Goal: Task Accomplishment & Management: Manage account settings

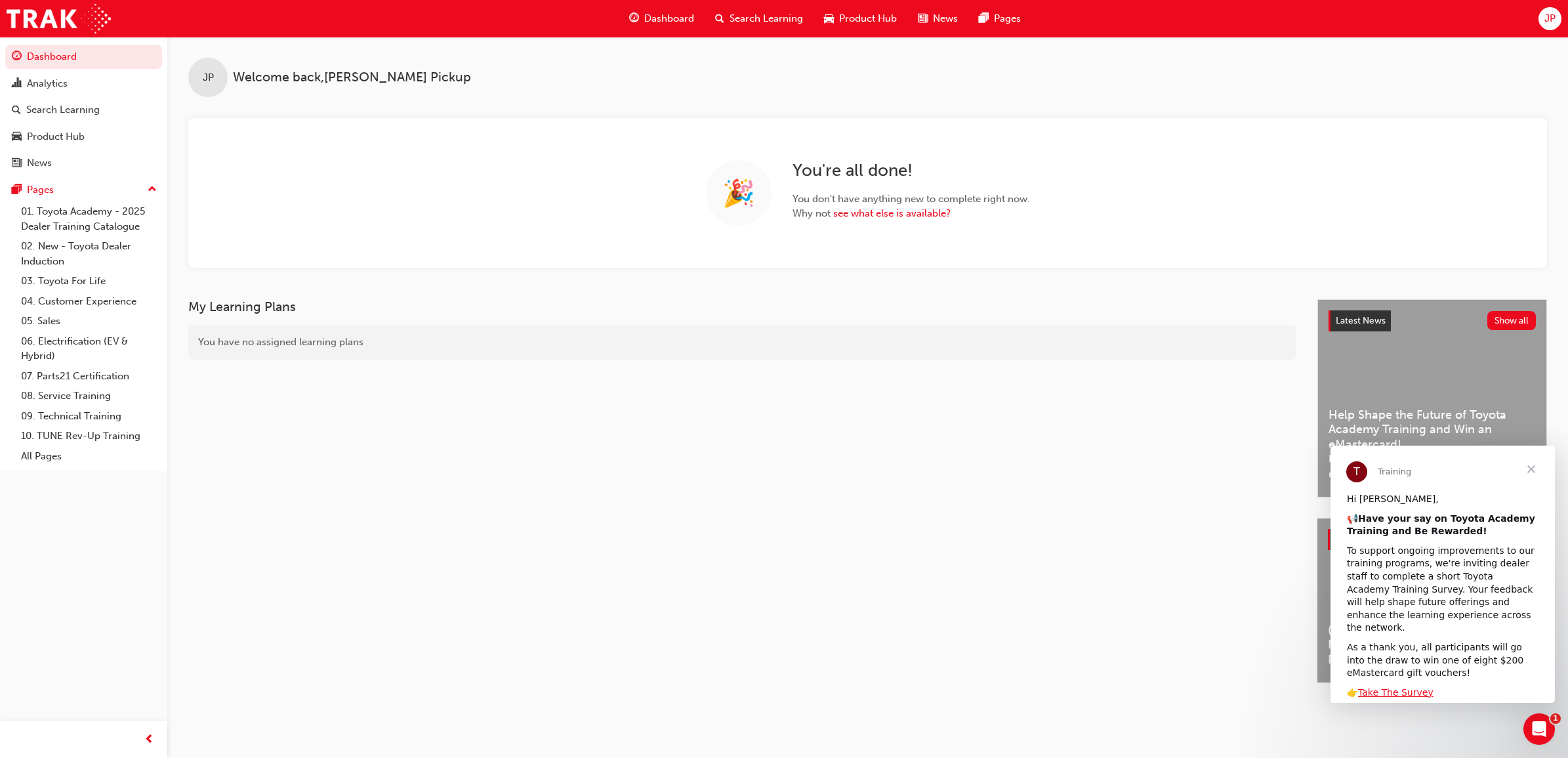
click at [749, 18] on span "Search Learning" at bounding box center [765, 18] width 73 height 15
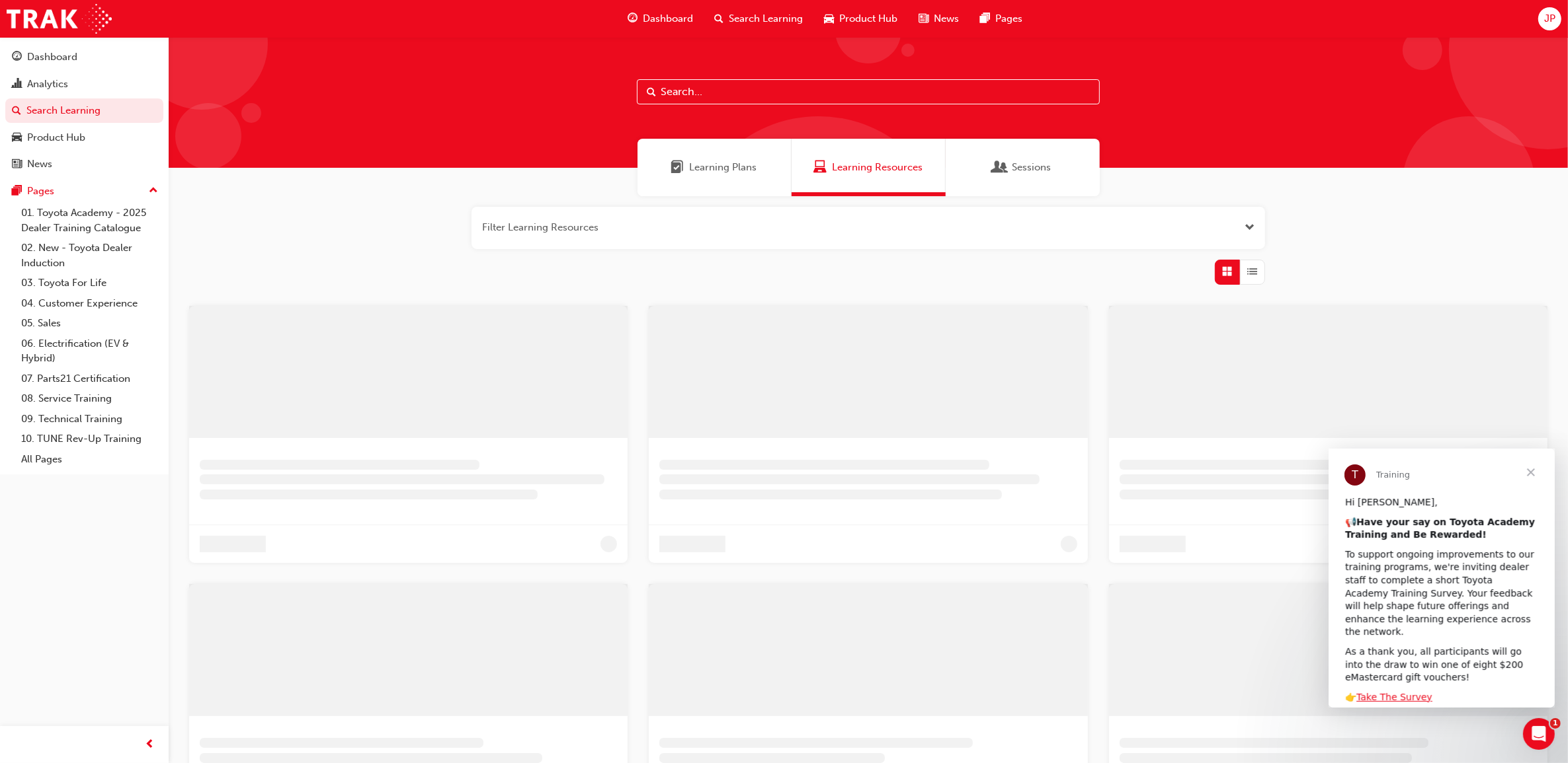
click at [775, 91] on input "text" at bounding box center [868, 92] width 463 height 25
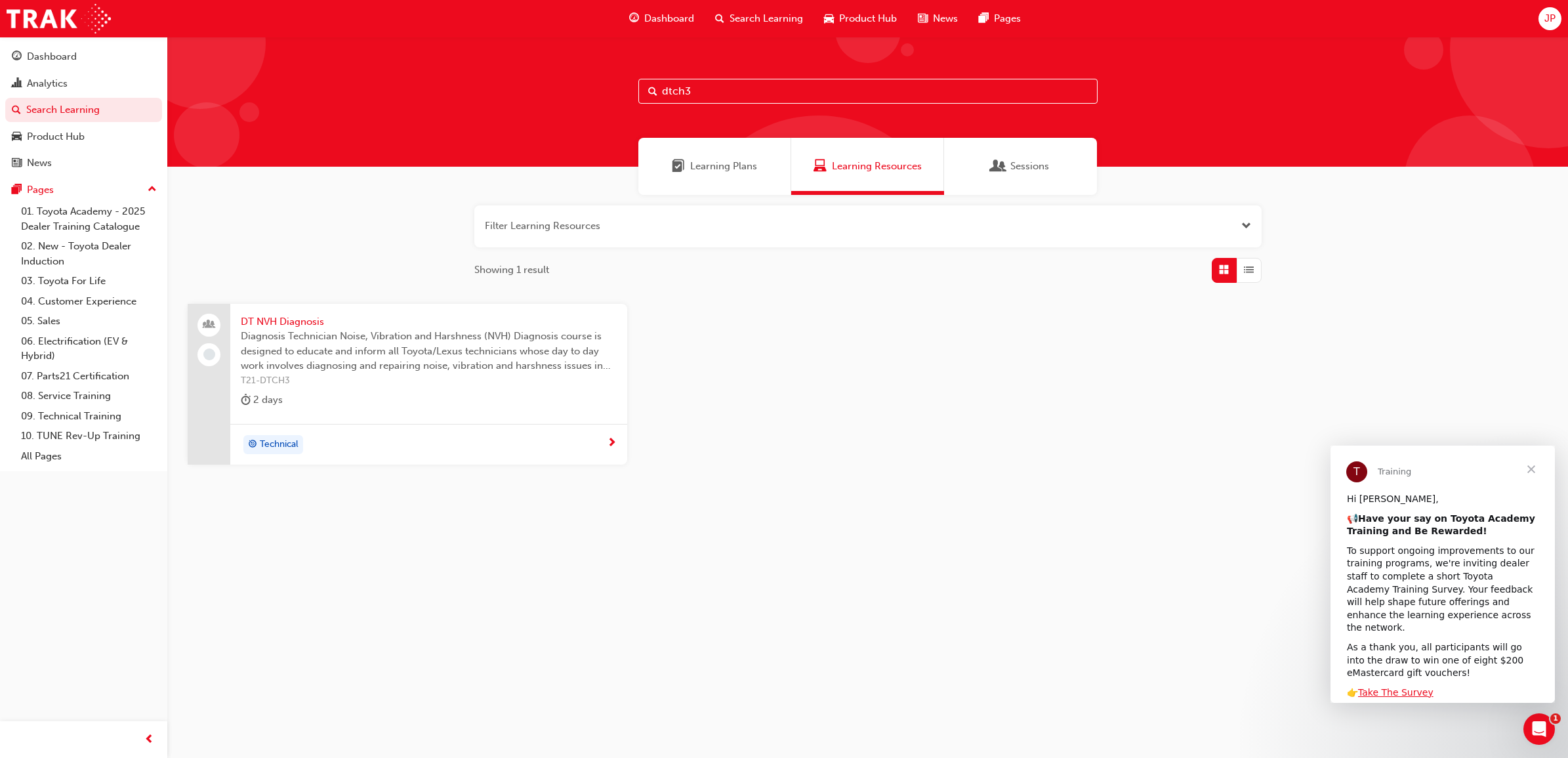
type input "dtch3"
click at [319, 345] on span "Diagnosis Technician Noise, Vibration and Harshness (NVH) Diagnosis course is d…" at bounding box center [429, 352] width 376 height 45
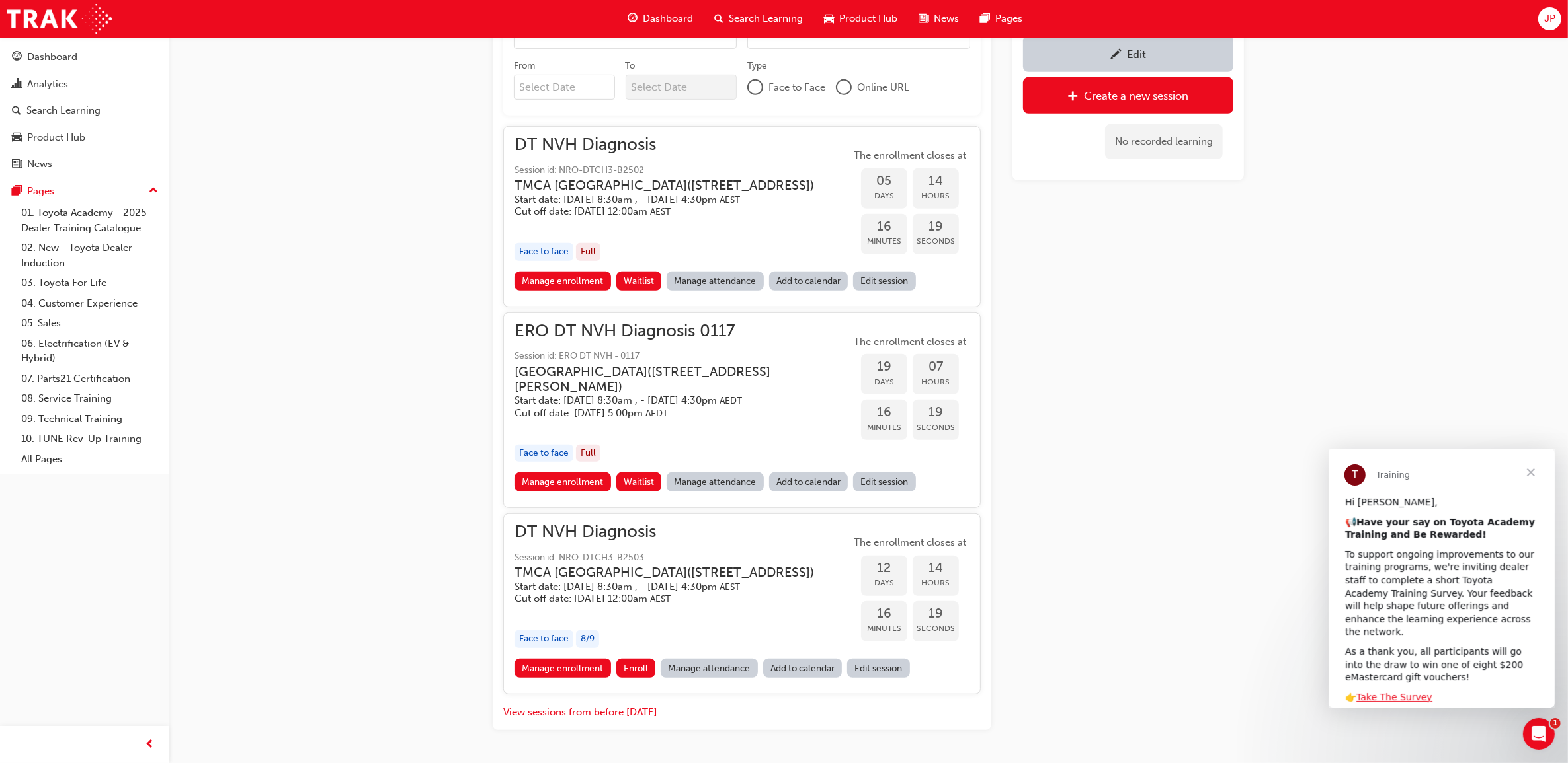
scroll to position [870, 0]
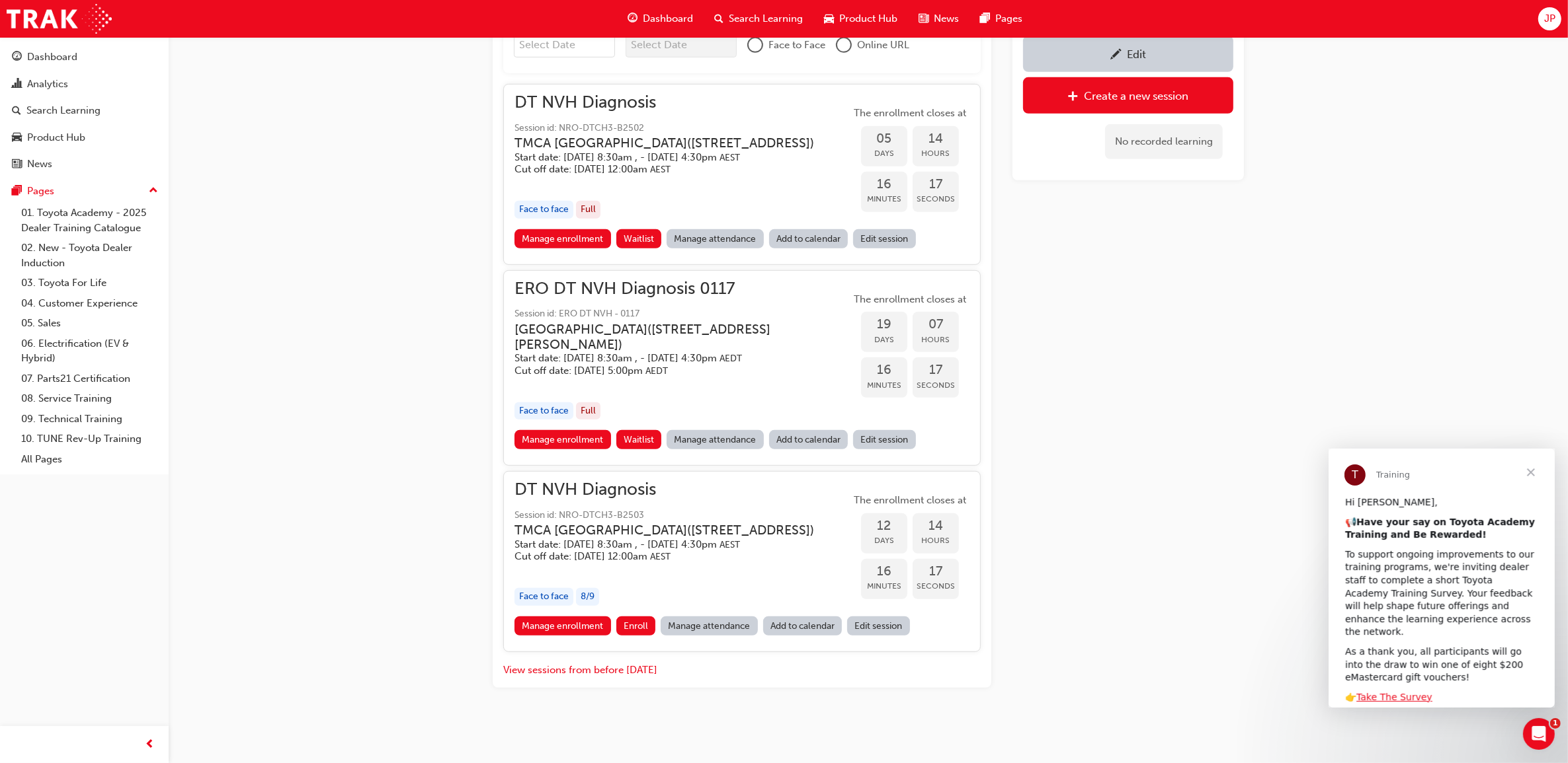
click at [645, 523] on h3 "TMCA [GEOGRAPHIC_DATA] ( [STREET_ADDRESS] )" at bounding box center [663, 530] width 299 height 15
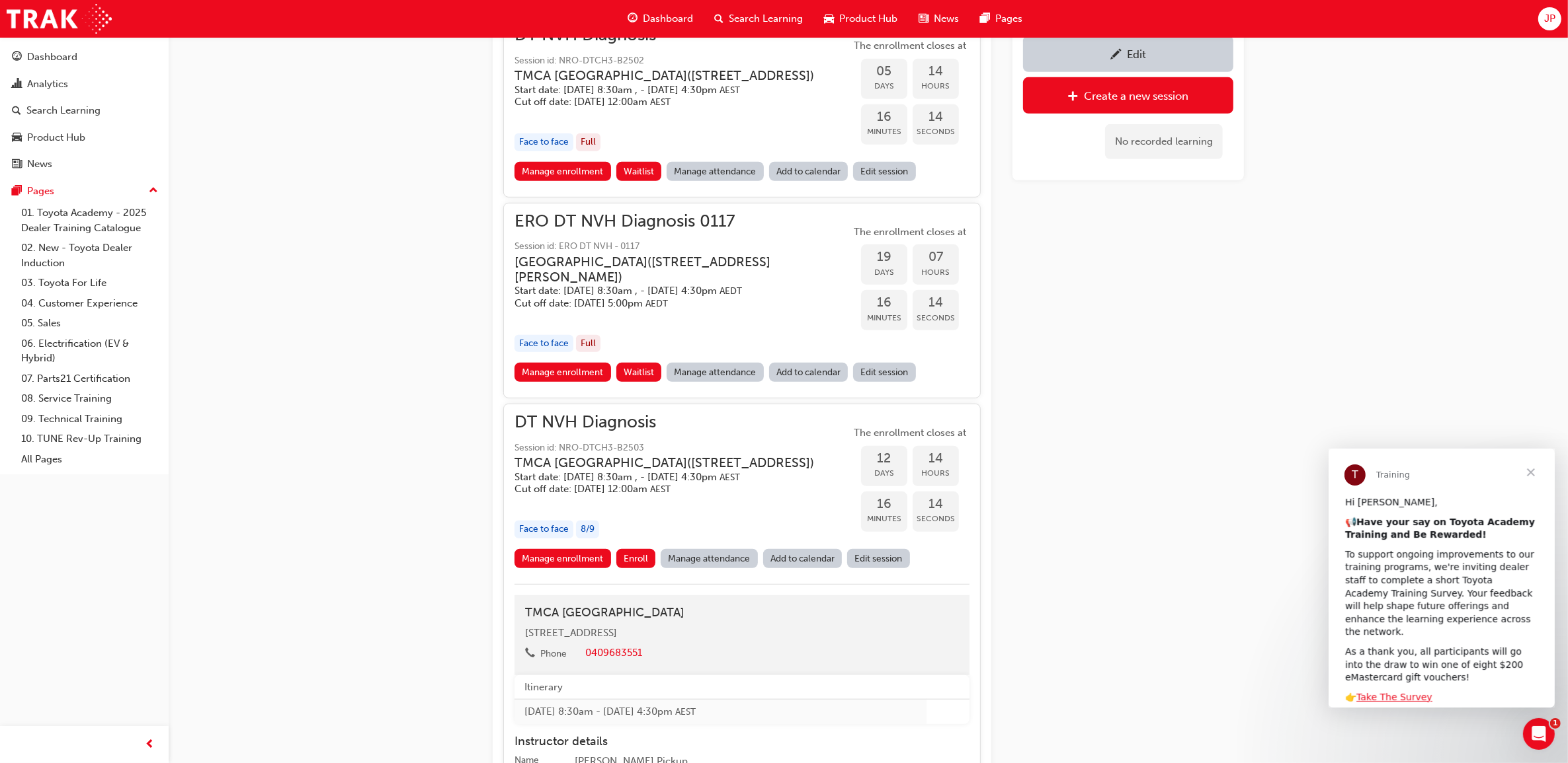
click at [597, 431] on span "DT NVH Diagnosis" at bounding box center [674, 422] width 321 height 15
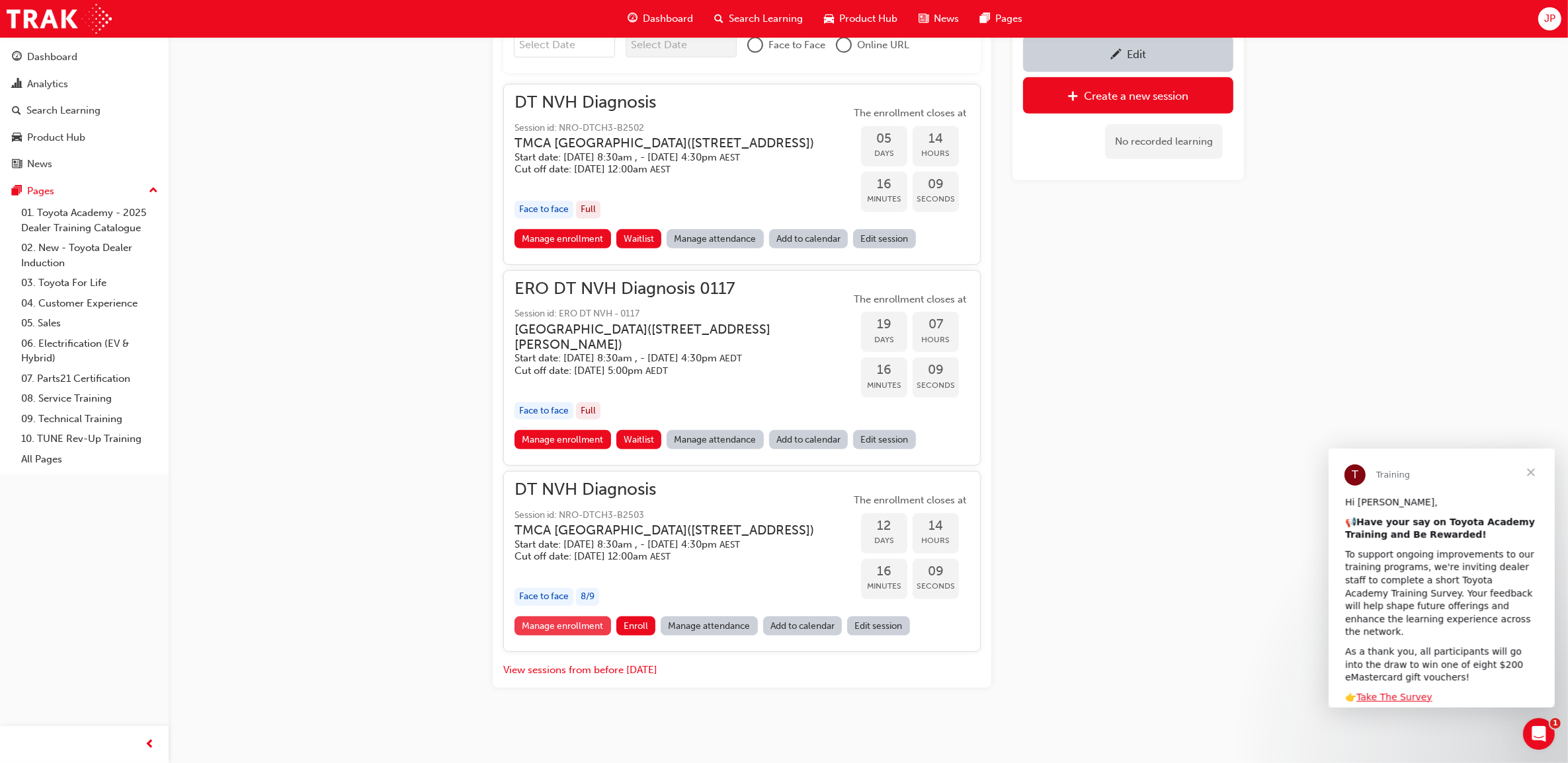
click at [595, 629] on link "Manage enrollment" at bounding box center [562, 627] width 96 height 20
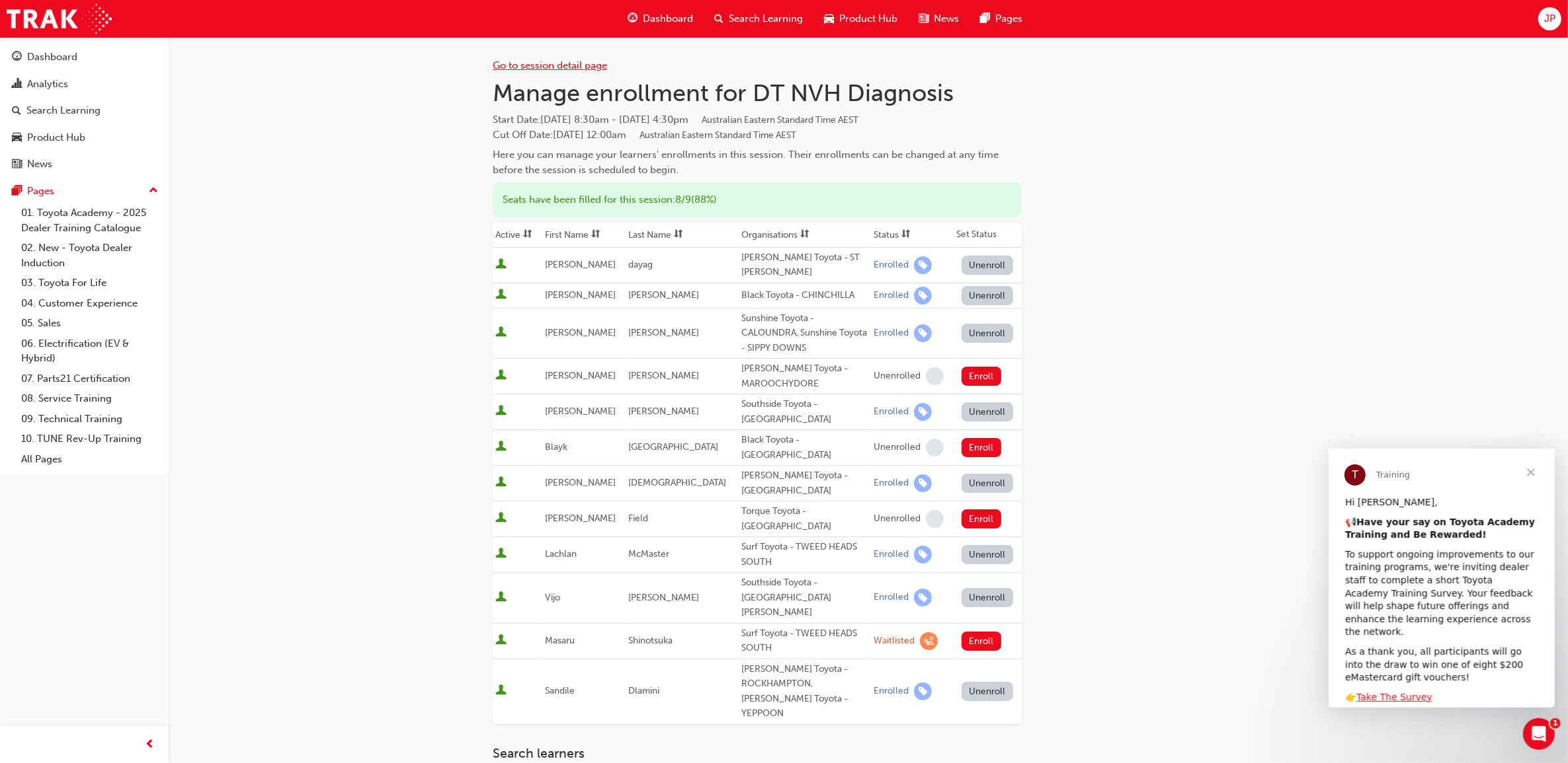
click at [552, 61] on link "Go to session detail page" at bounding box center [549, 66] width 115 height 12
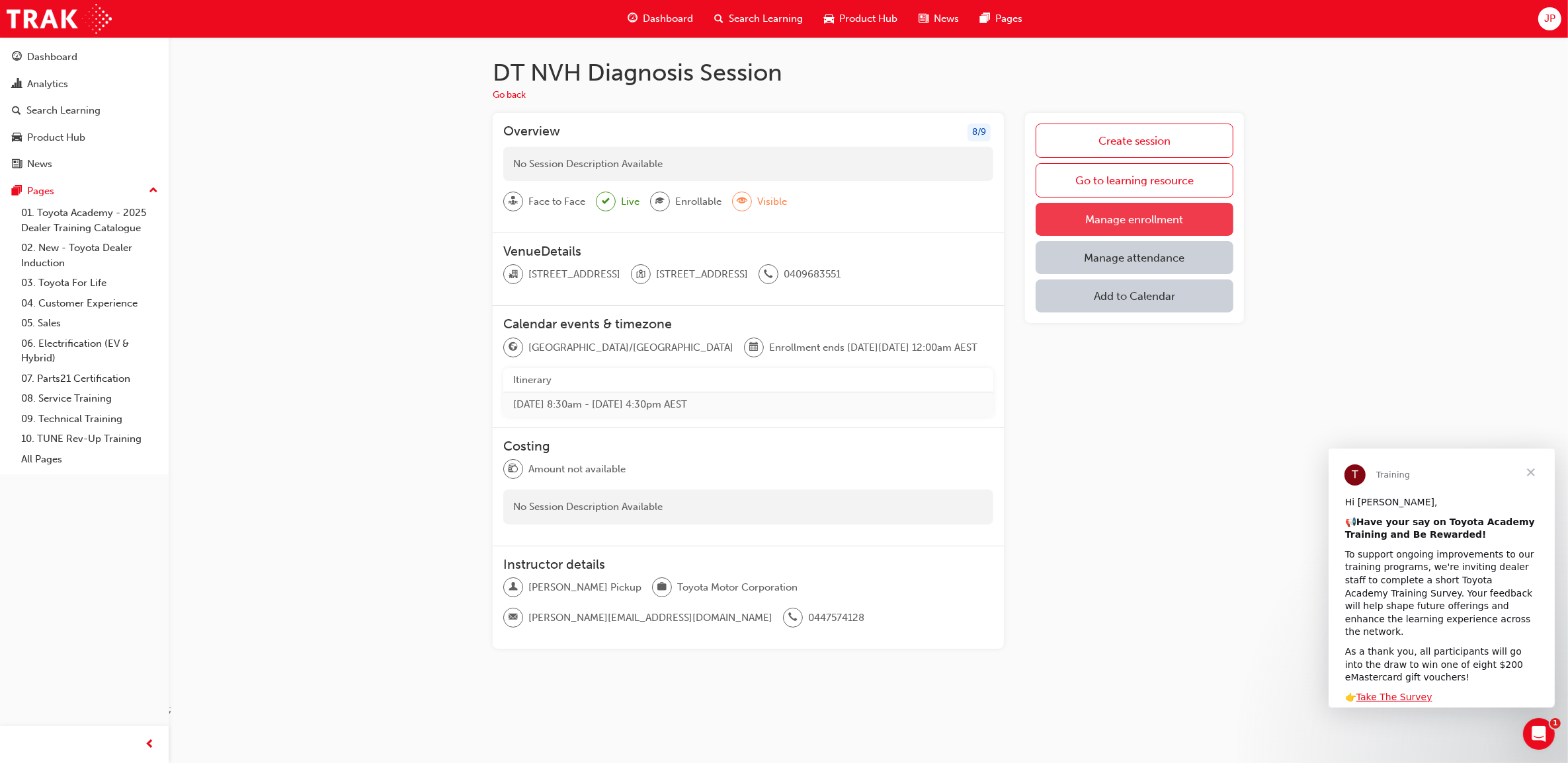
click at [1132, 215] on link "Manage enrollment" at bounding box center [1133, 220] width 197 height 33
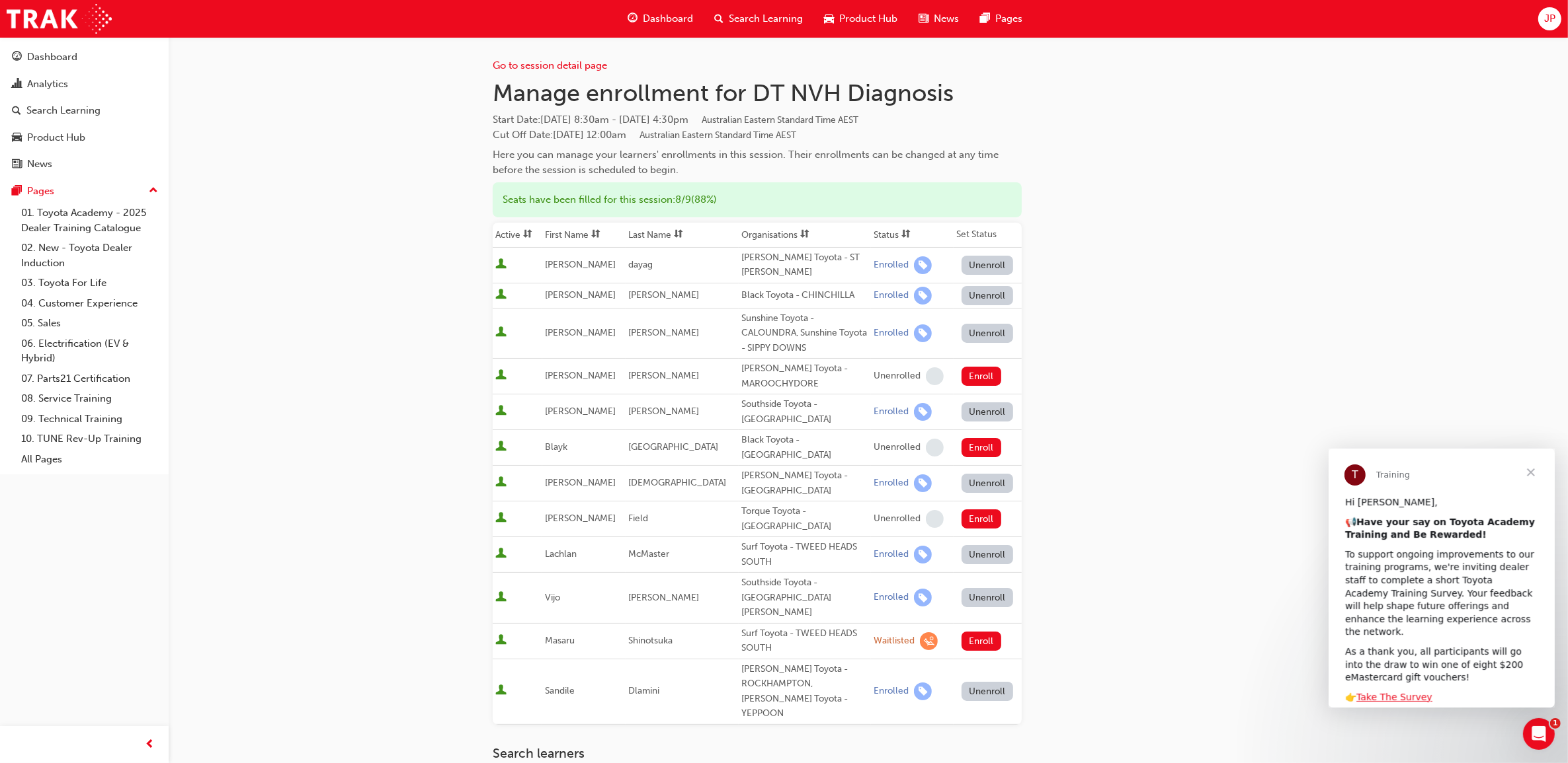
click at [1147, 340] on div "Go to session detail page Manage enrollment for DT NVH Diagnosis Start Date : […" at bounding box center [867, 489] width 751 height 904
click at [761, 17] on span "Search Learning" at bounding box center [765, 18] width 74 height 15
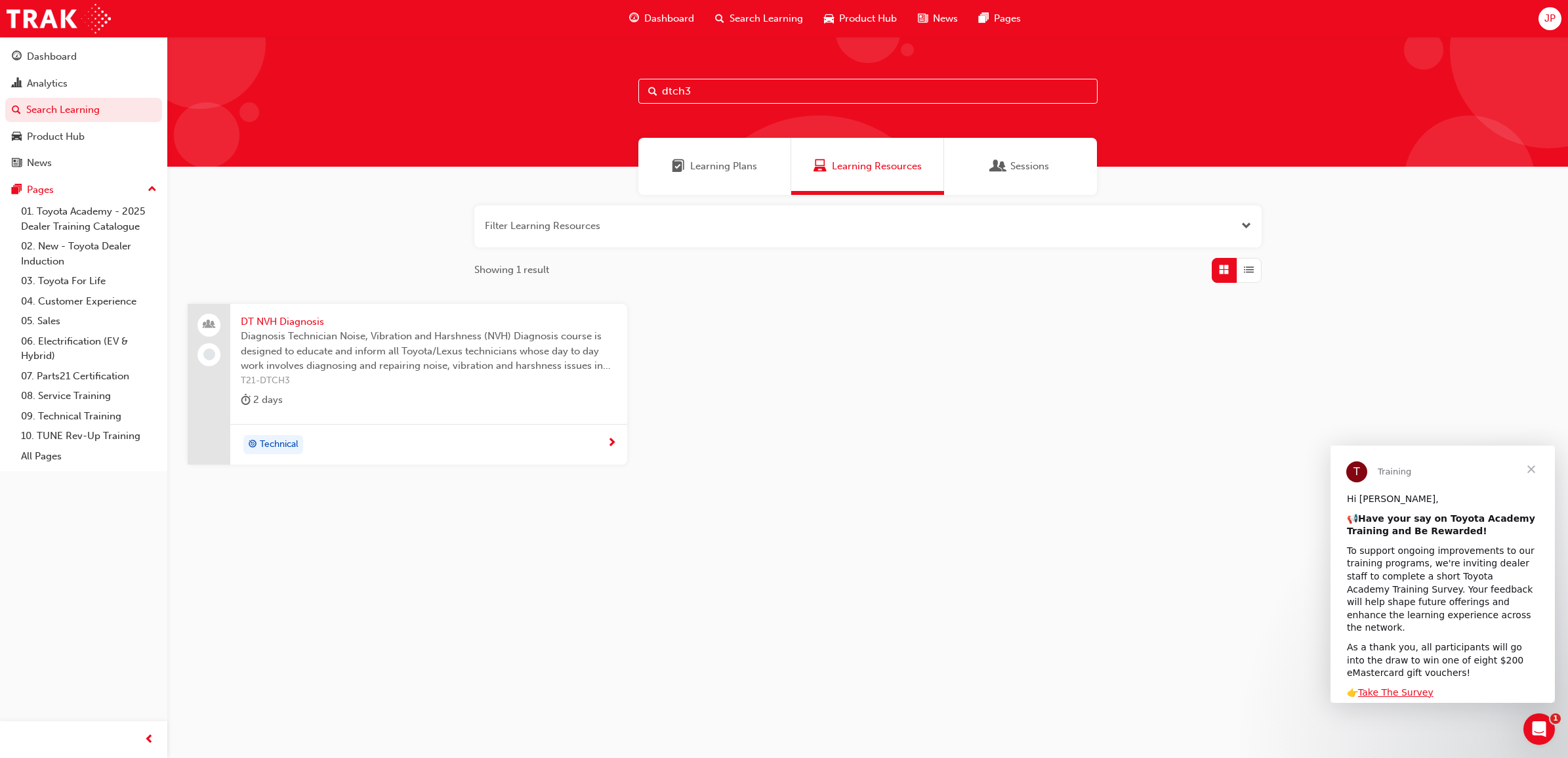
click at [723, 87] on input "dtch3" at bounding box center [869, 92] width 460 height 25
click at [280, 317] on span "DT NVH Diagnosis" at bounding box center [429, 322] width 376 height 15
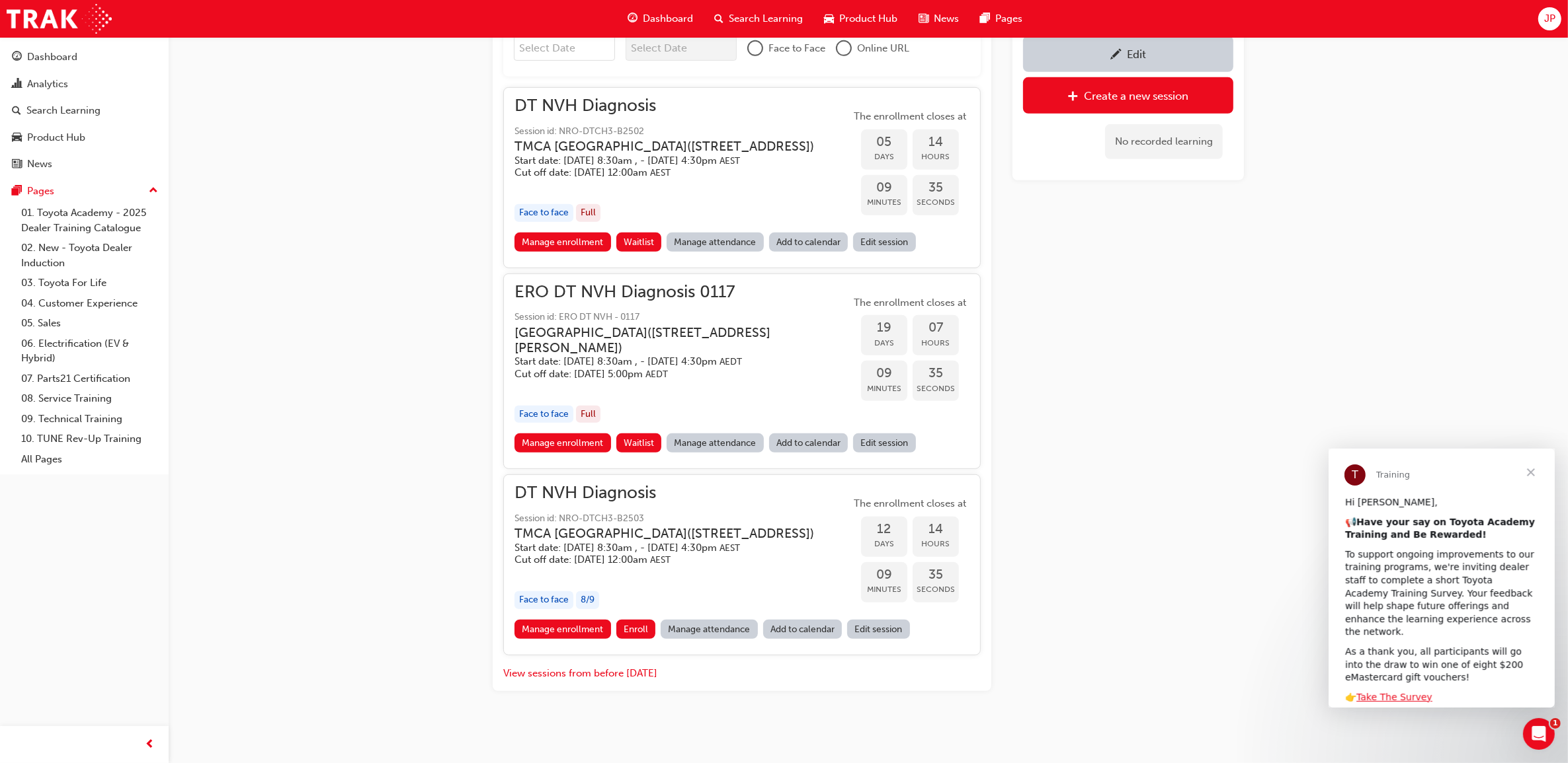
scroll to position [870, 0]
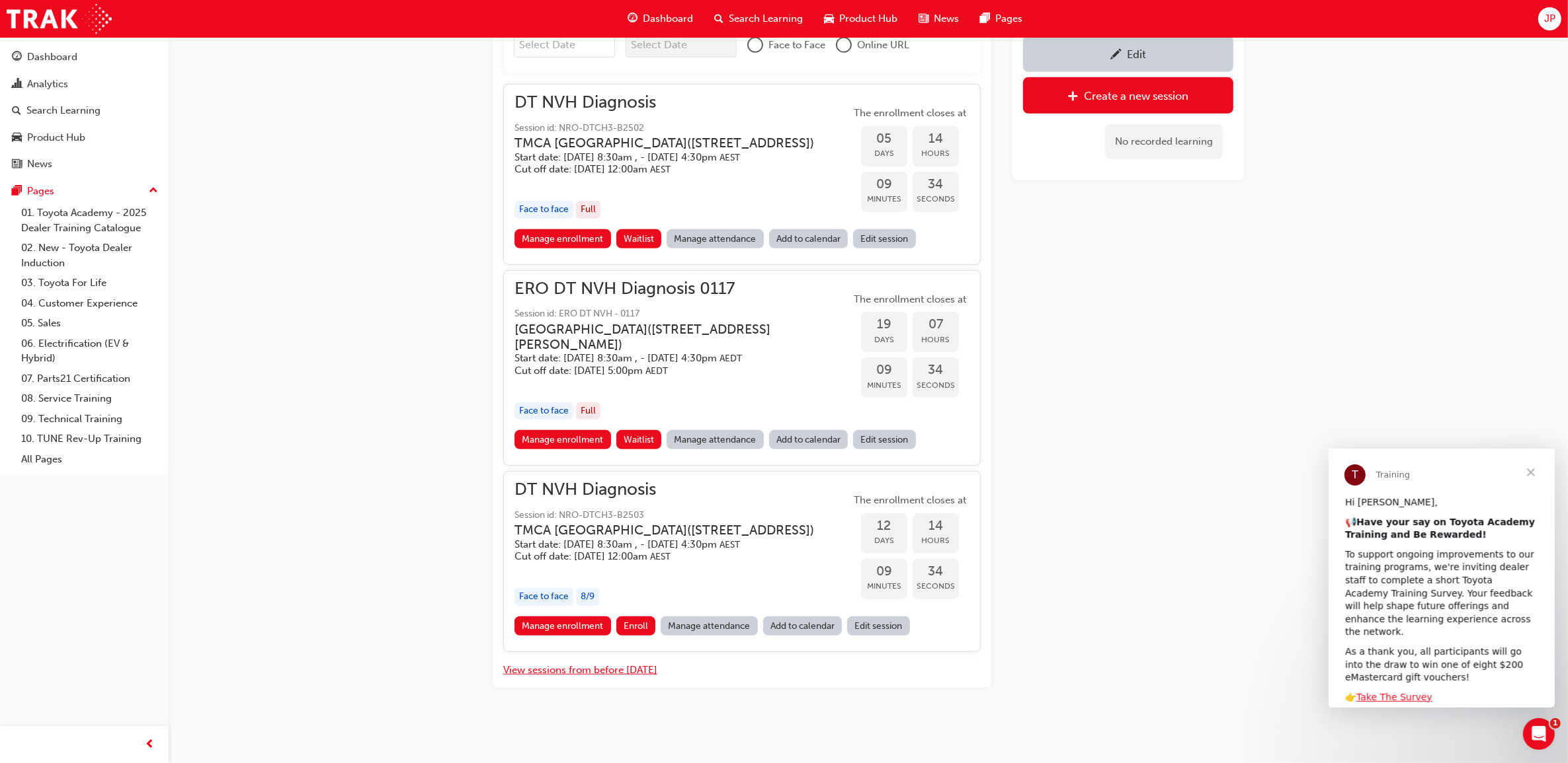
click at [592, 674] on button "View sessions from before [DATE]" at bounding box center [580, 670] width 154 height 15
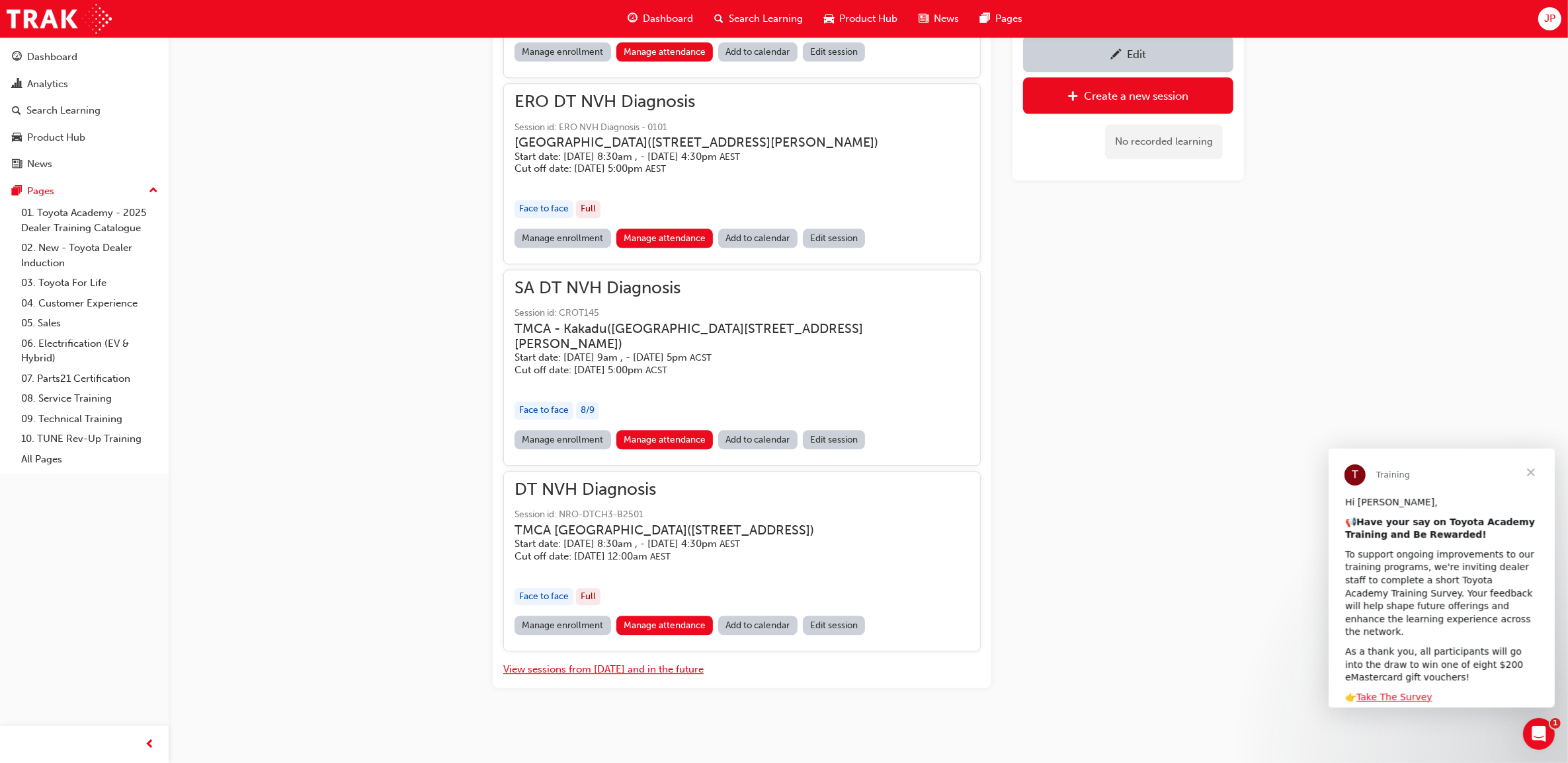
scroll to position [10679, 0]
click at [594, 496] on span "DT NVH Diagnosis" at bounding box center [674, 489] width 321 height 15
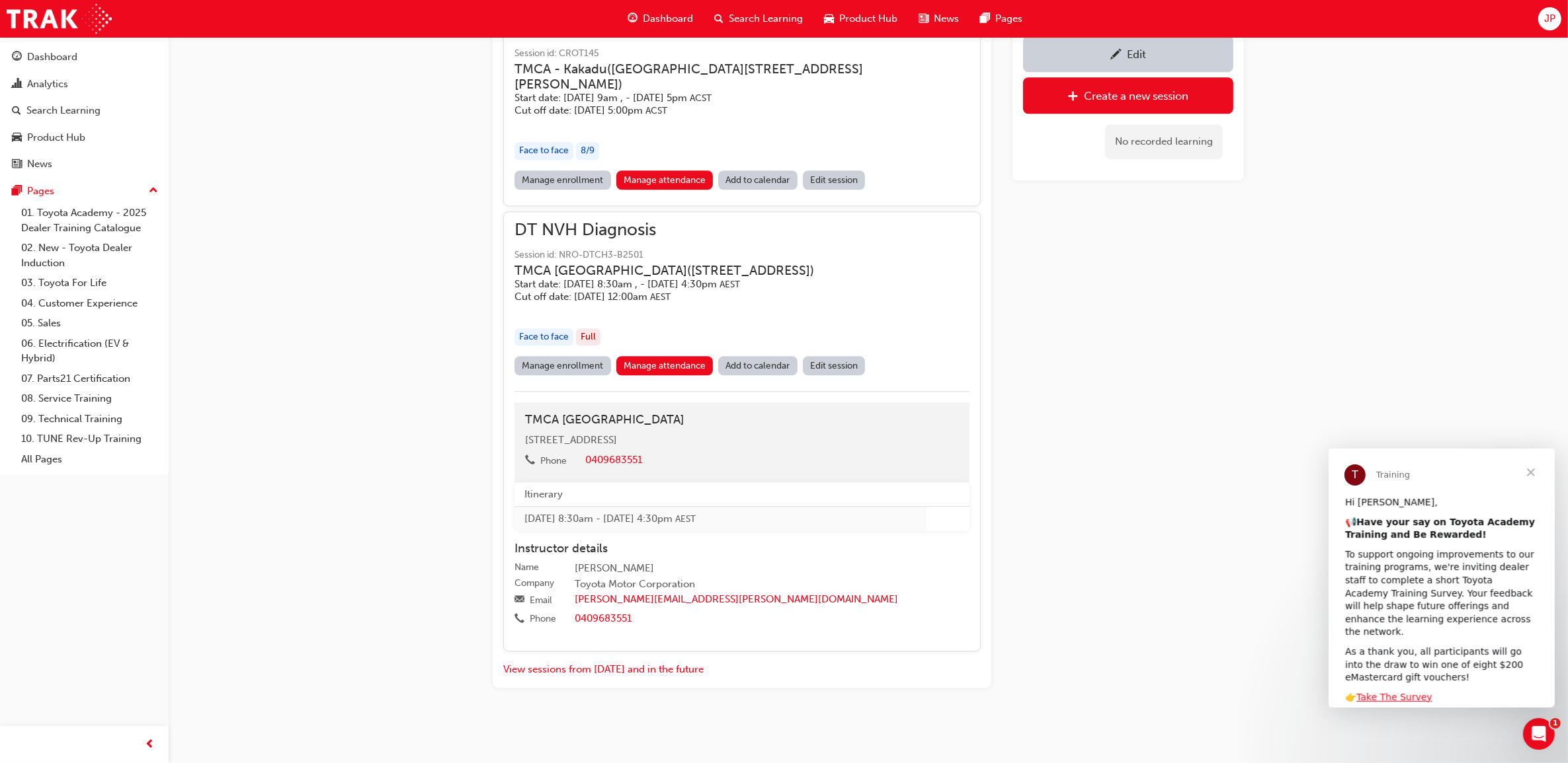
scroll to position [10940, 0]
click at [570, 364] on link "Manage enrollment" at bounding box center [562, 366] width 96 height 20
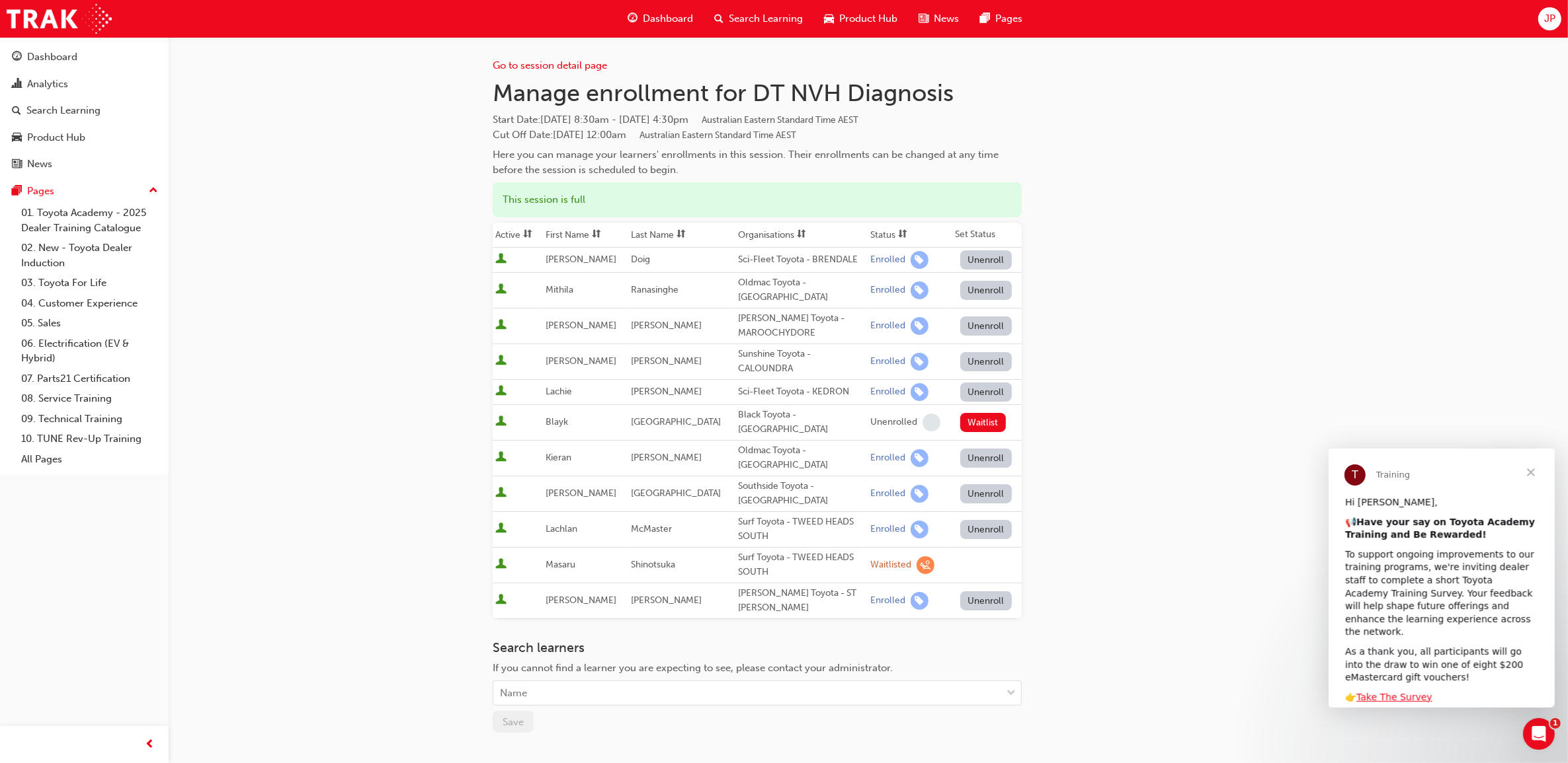
click at [729, 24] on span "Search Learning" at bounding box center [765, 18] width 74 height 15
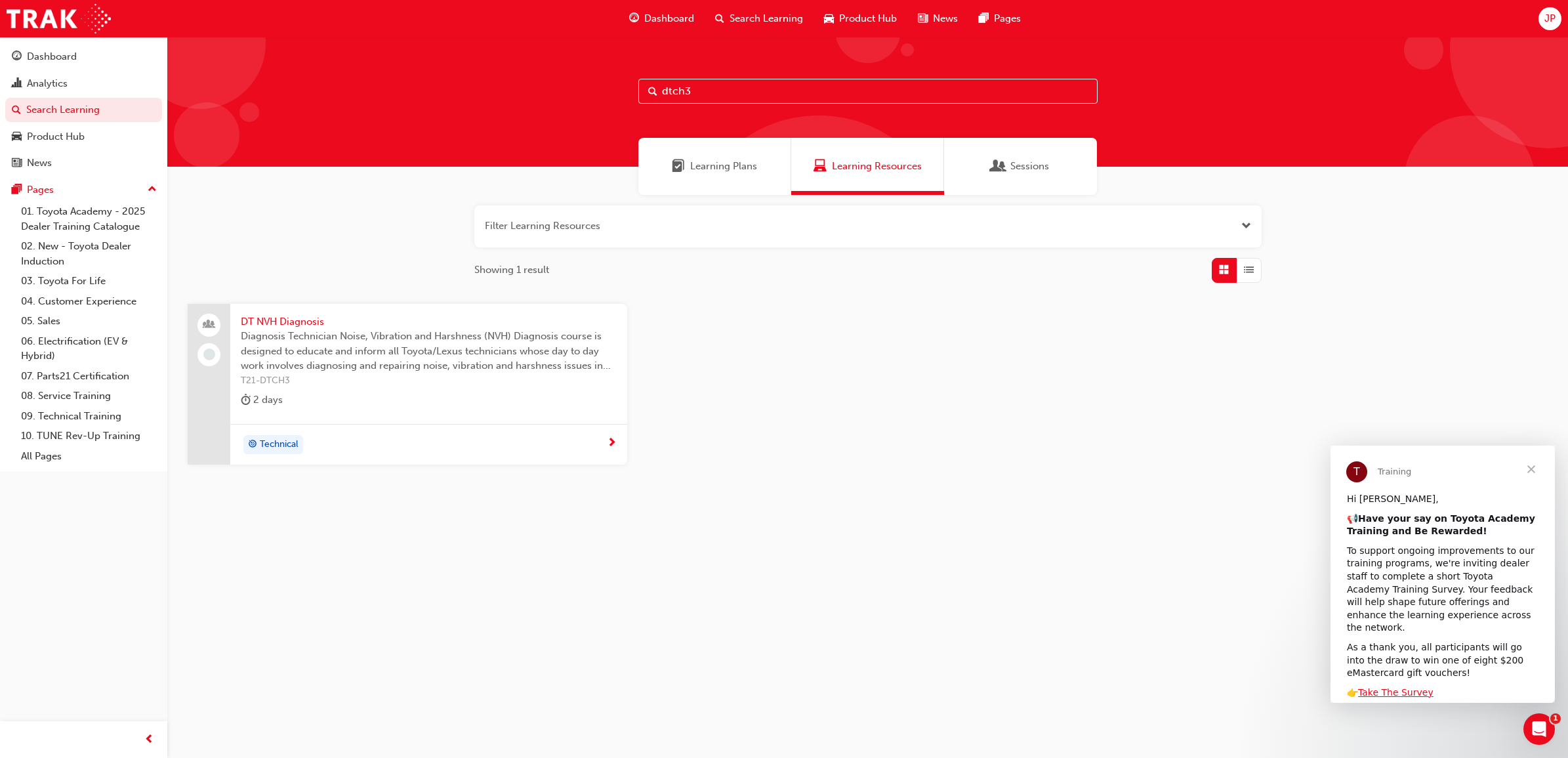
click at [720, 91] on input "dtch3" at bounding box center [869, 92] width 460 height 25
click at [293, 315] on span "DT NVH Diagnosis" at bounding box center [429, 322] width 376 height 15
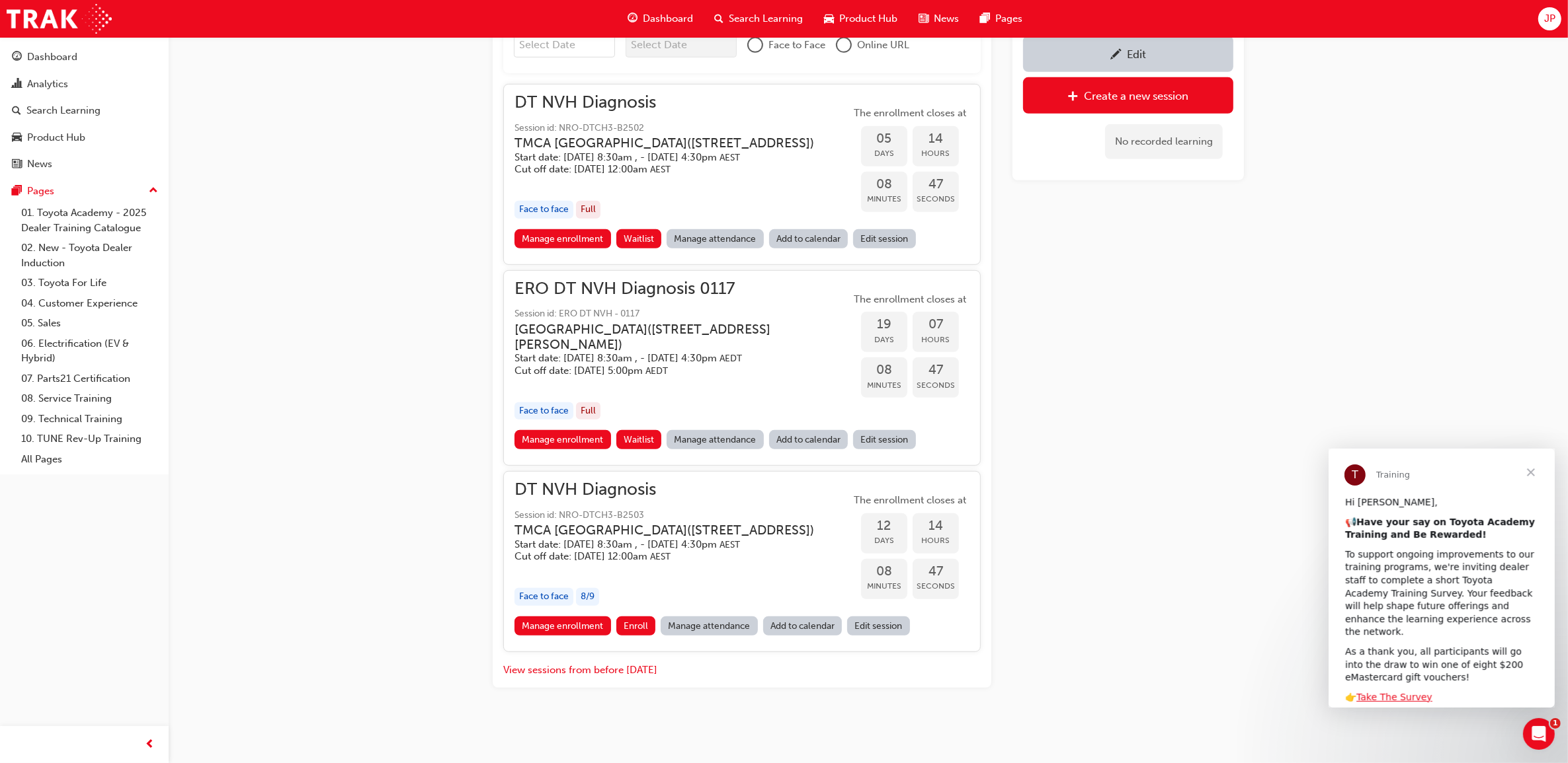
scroll to position [870, 0]
click at [640, 483] on span "DT NVH Diagnosis" at bounding box center [674, 489] width 321 height 15
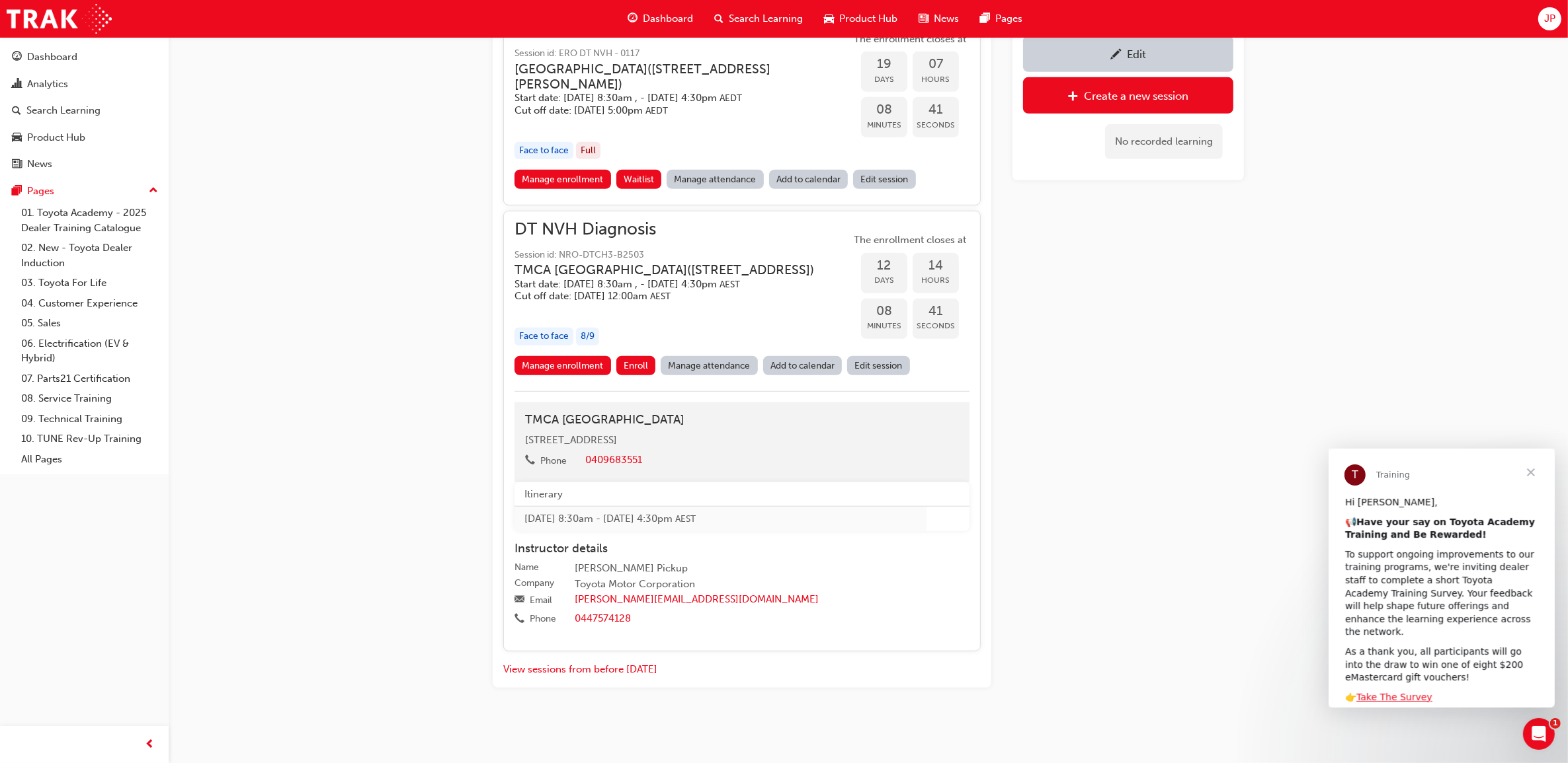
click at [573, 378] on div "Manage enrollment Enroll Manage attendance Add to calendar Edit session" at bounding box center [742, 368] width 455 height 25
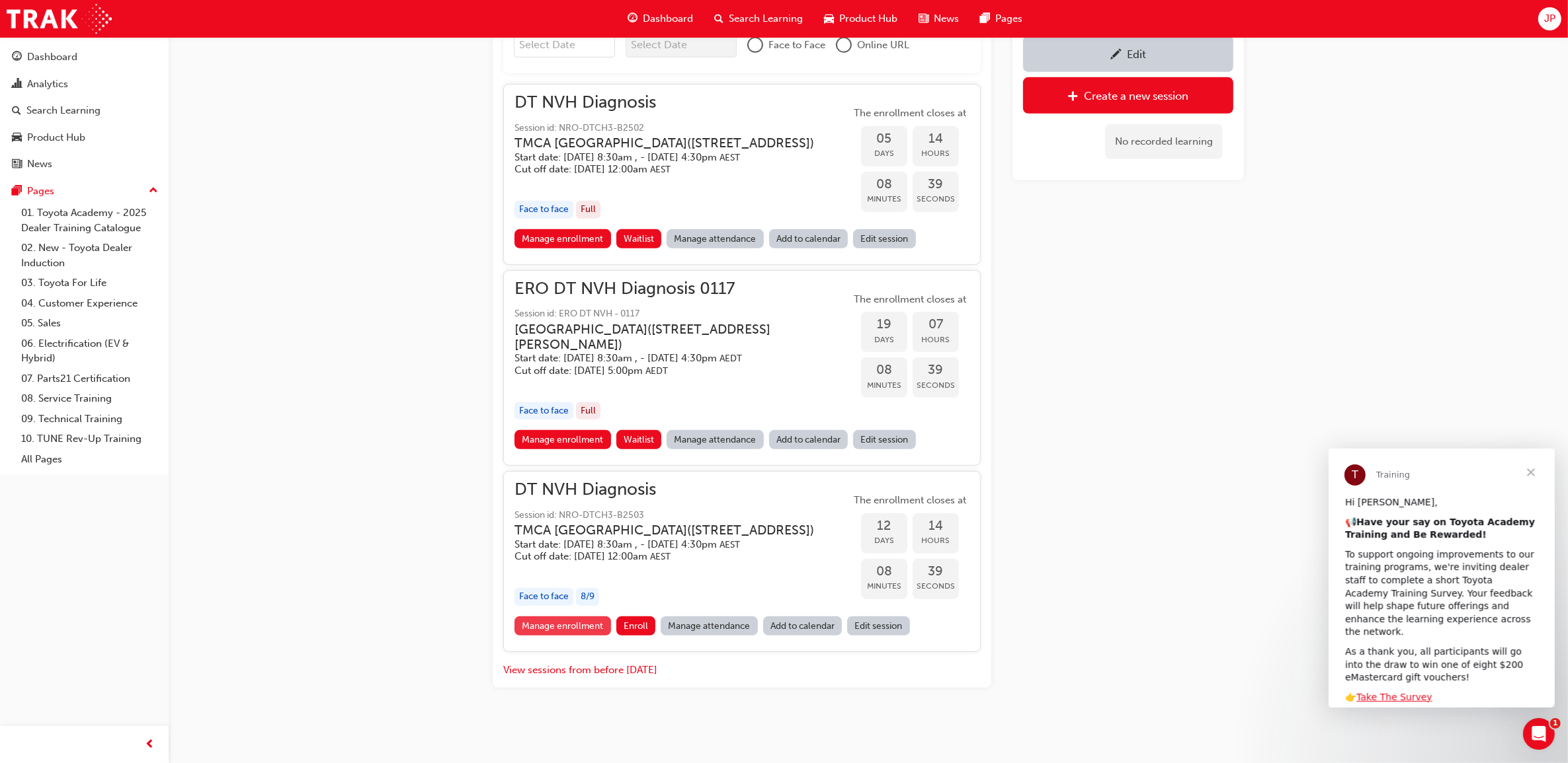
click at [556, 622] on link "Manage enrollment" at bounding box center [562, 627] width 96 height 20
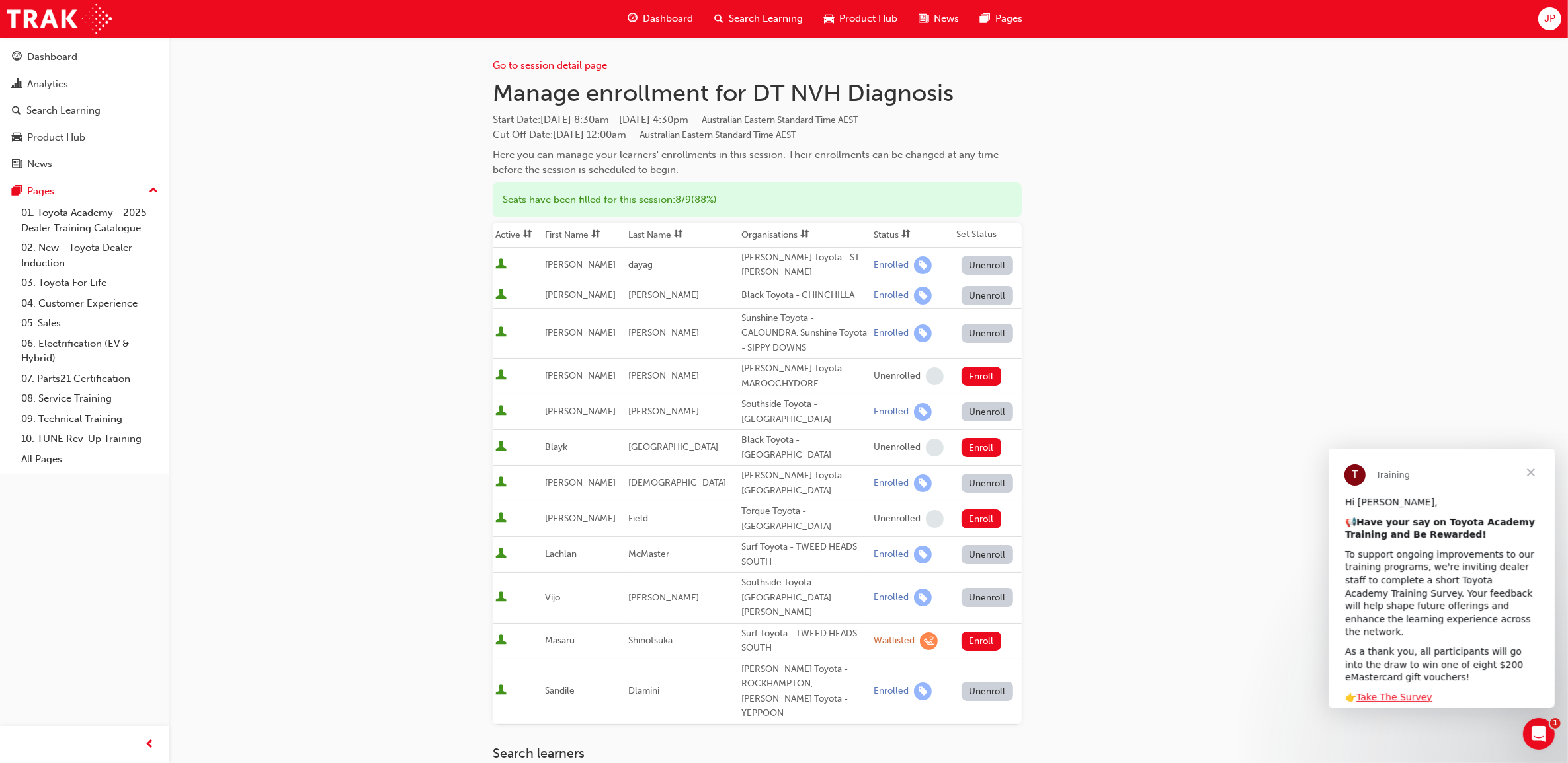
click at [499, 635] on span "User is active" at bounding box center [500, 640] width 11 height 13
click at [503, 635] on span "User is active" at bounding box center [500, 640] width 11 height 13
click at [560, 636] on span "Masaru" at bounding box center [559, 640] width 29 height 11
click at [560, 74] on div "Go to session detail page Manage enrollment for DT NVH Diagnosis Start Date : […" at bounding box center [757, 489] width 529 height 904
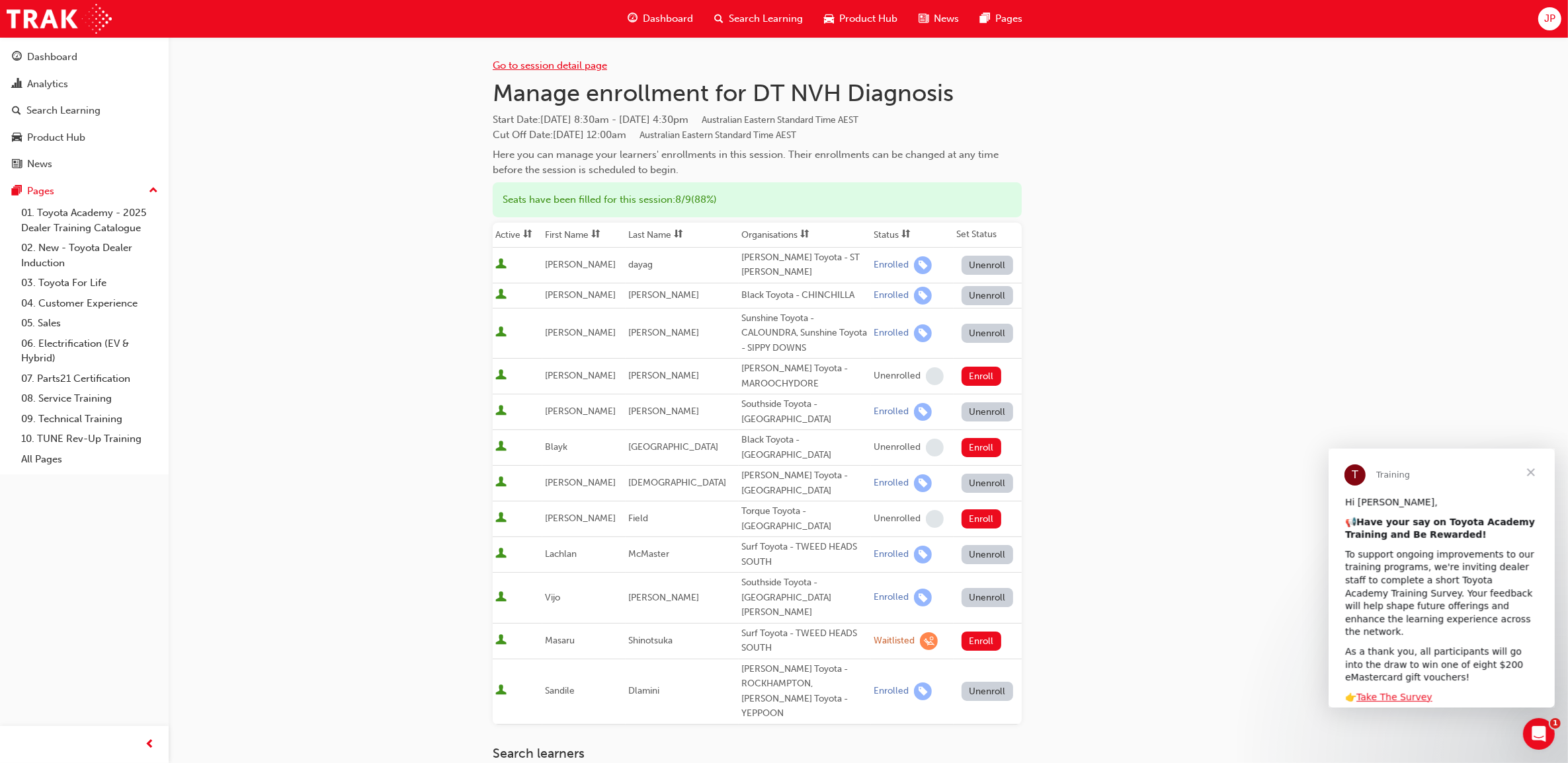
click at [560, 68] on link "Go to session detail page" at bounding box center [549, 66] width 115 height 12
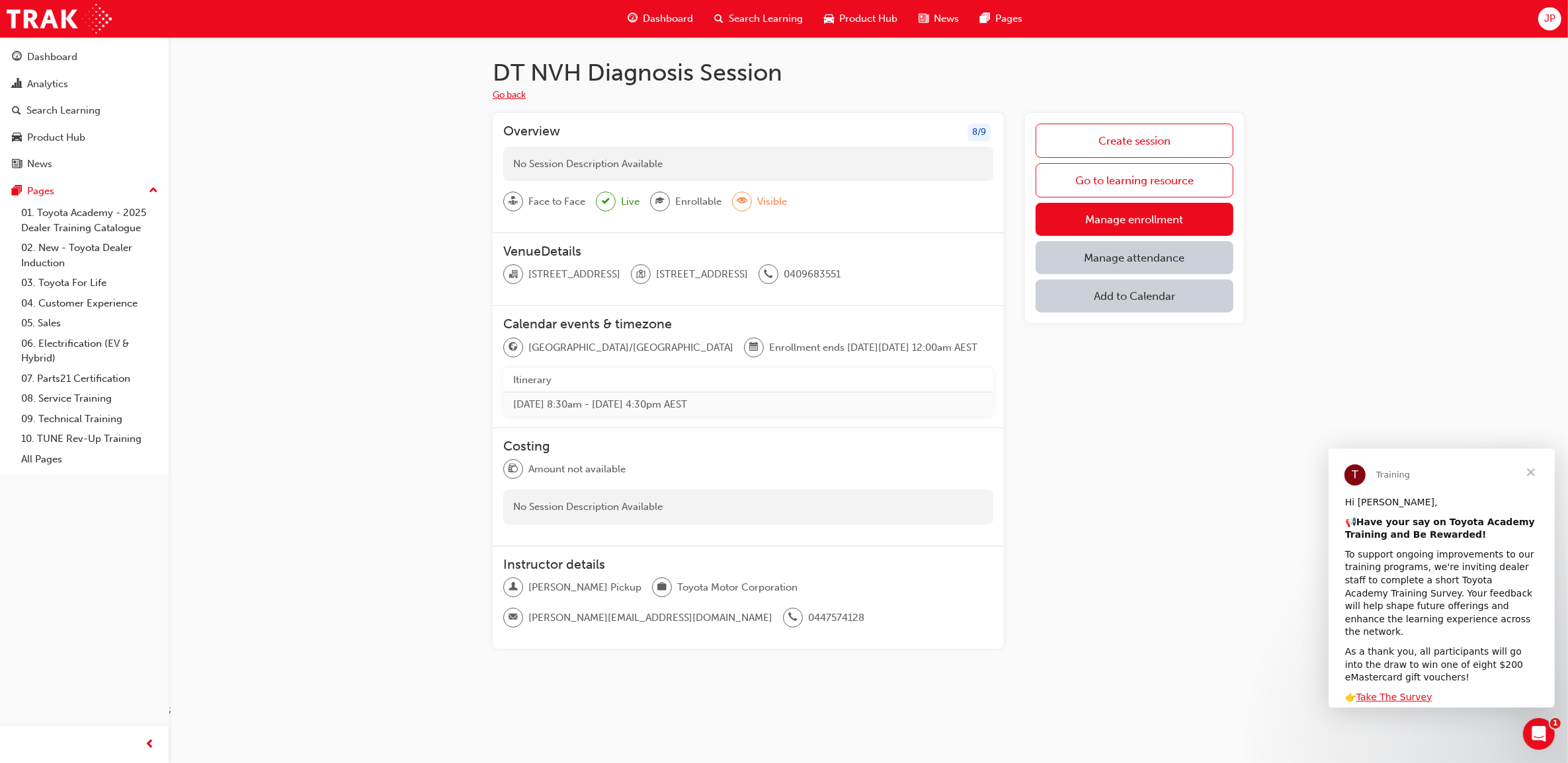
click at [501, 100] on button "Go back" at bounding box center [509, 95] width 33 height 15
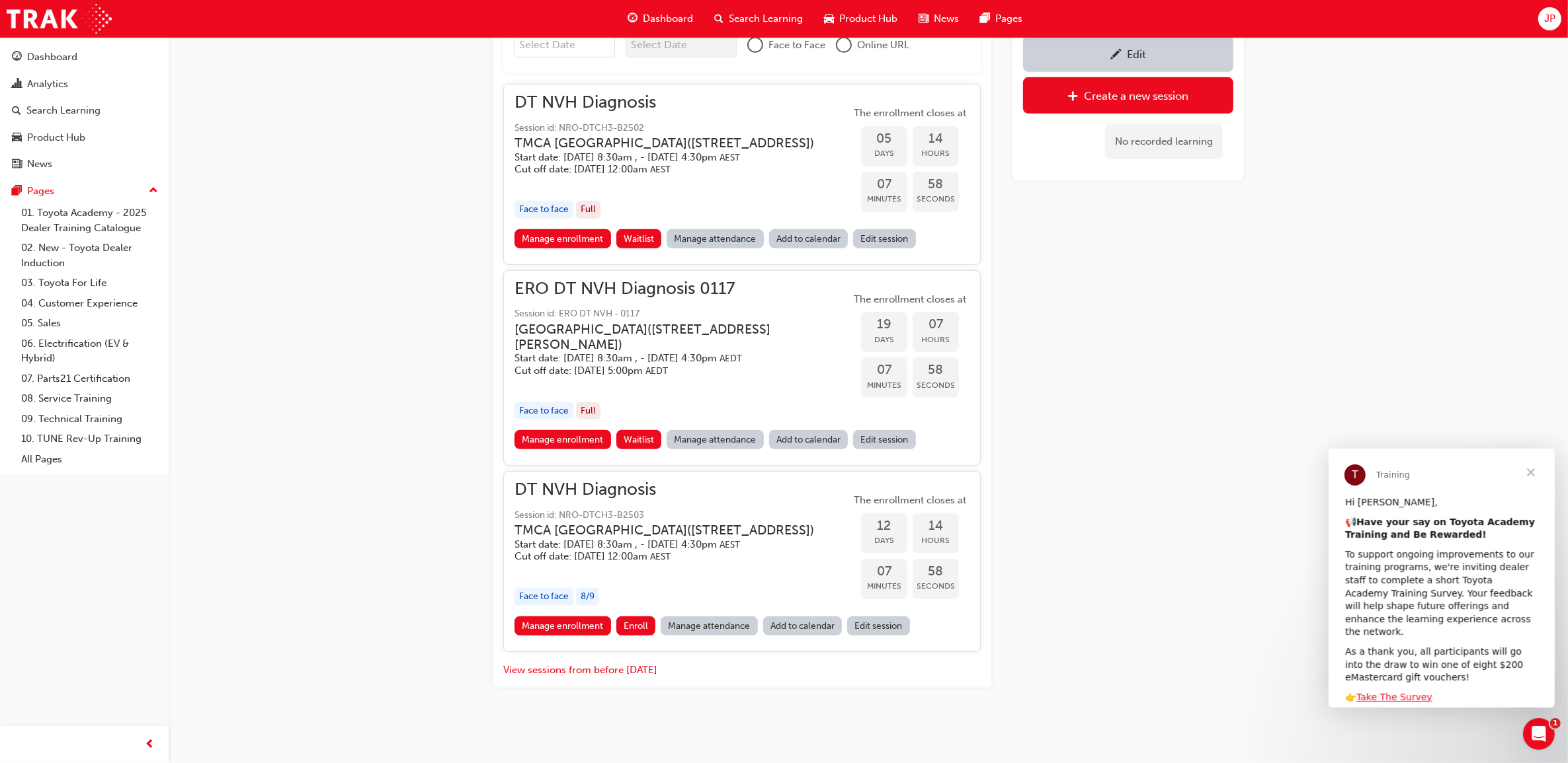
scroll to position [623, 0]
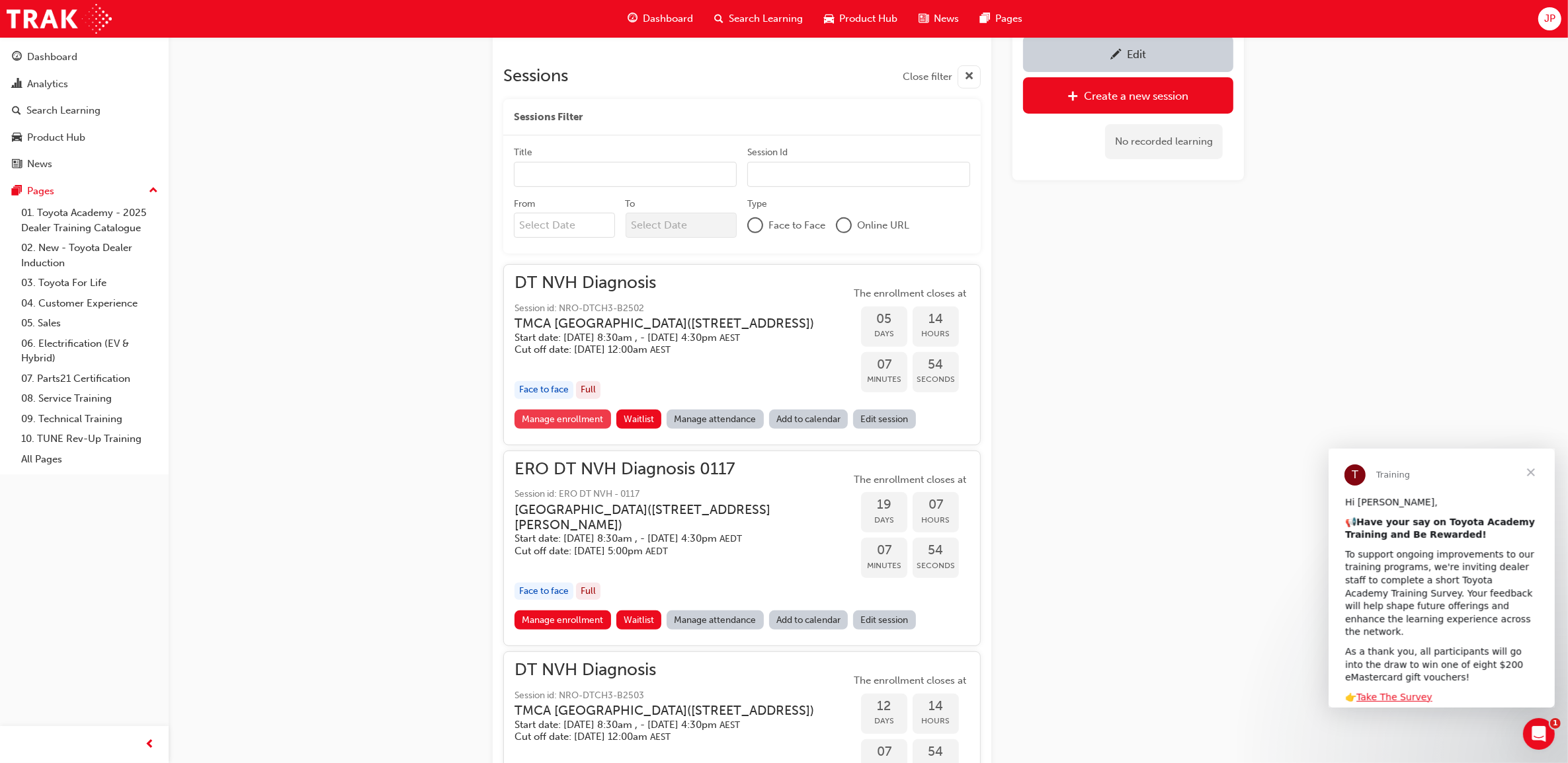
click at [569, 429] on link "Manage enrollment" at bounding box center [562, 420] width 96 height 20
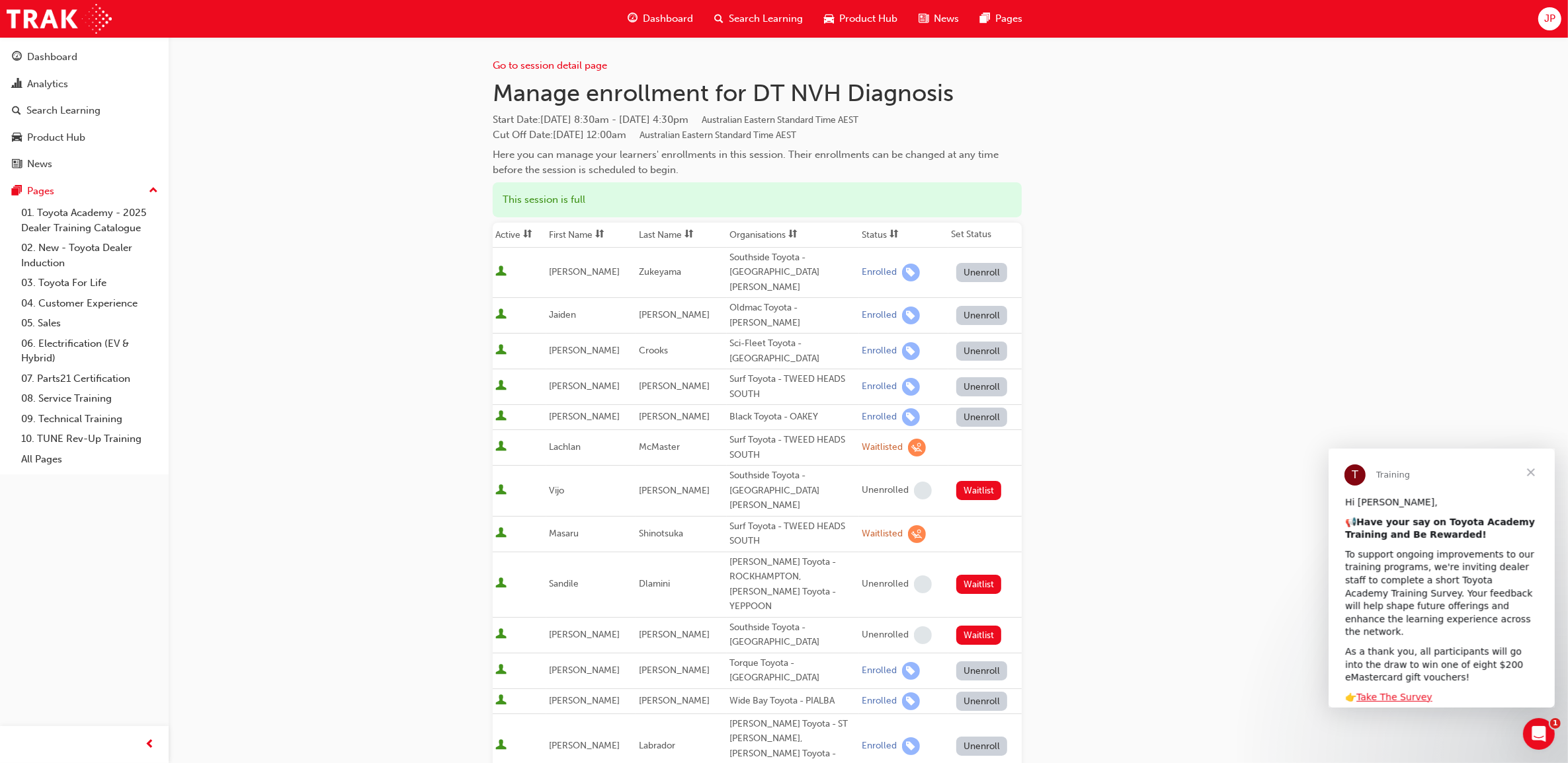
click at [754, 14] on span "Search Learning" at bounding box center [765, 18] width 74 height 15
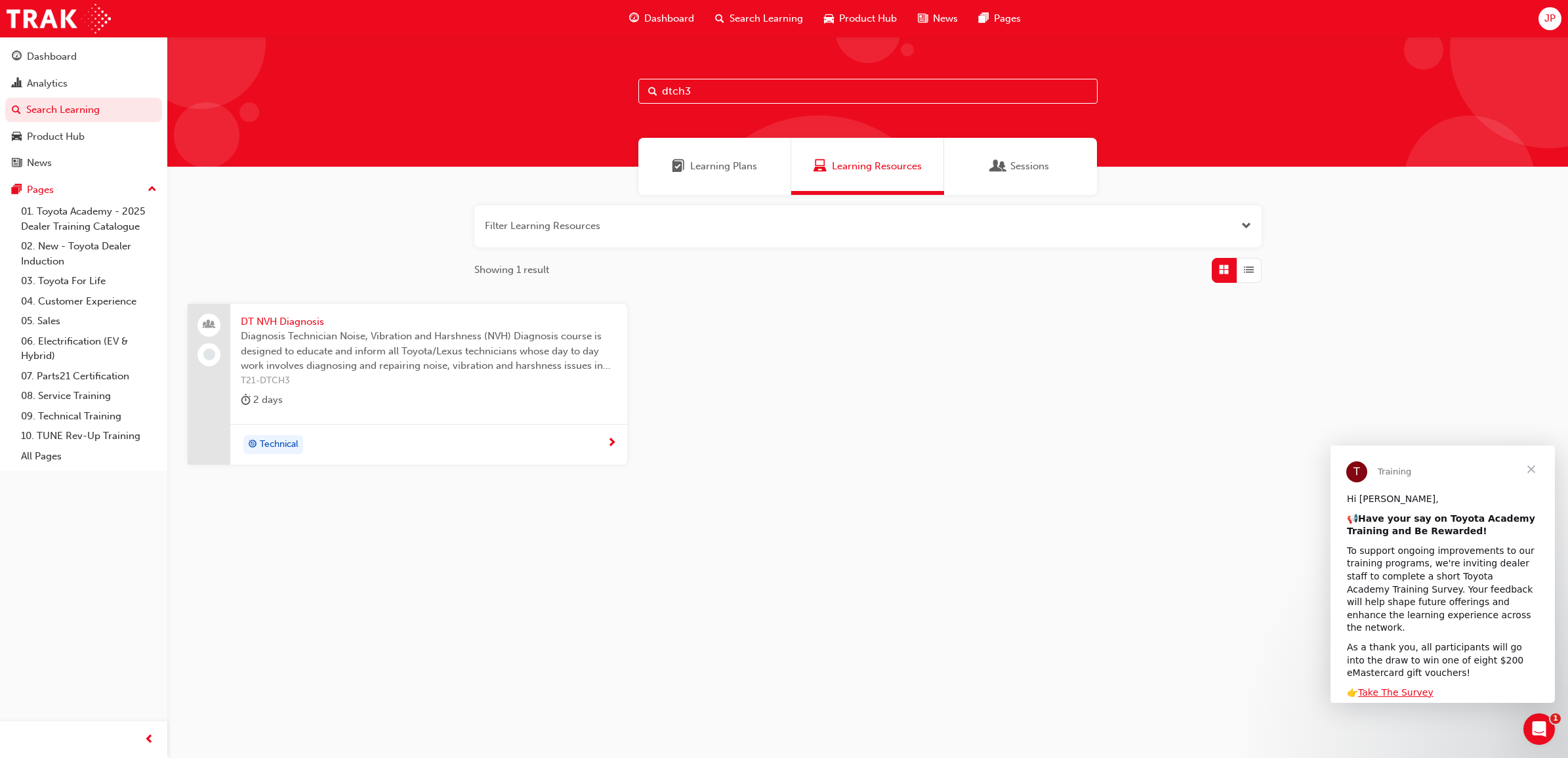
click at [706, 84] on input "dtch3" at bounding box center [869, 92] width 460 height 25
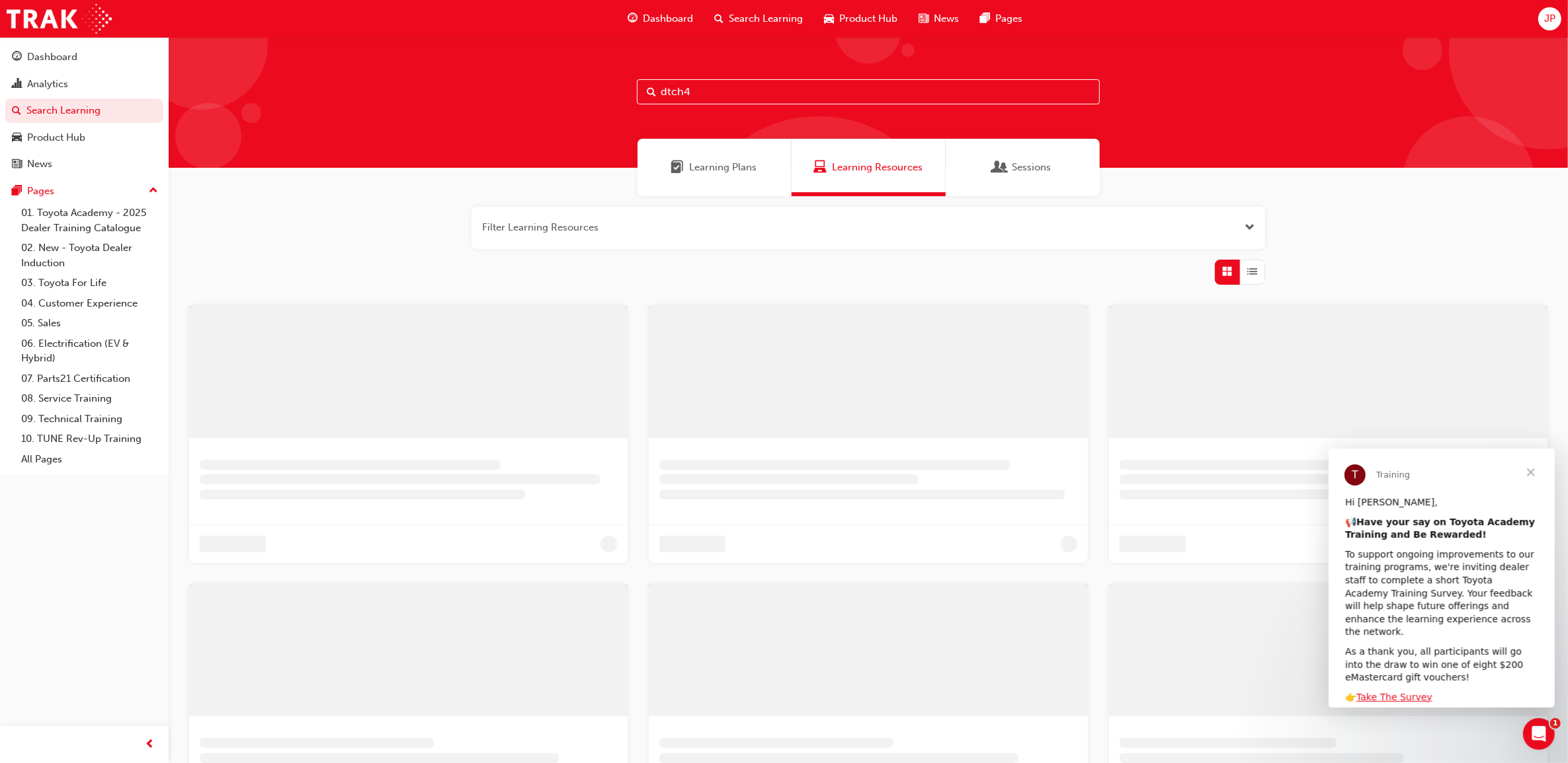
type input "dtch4"
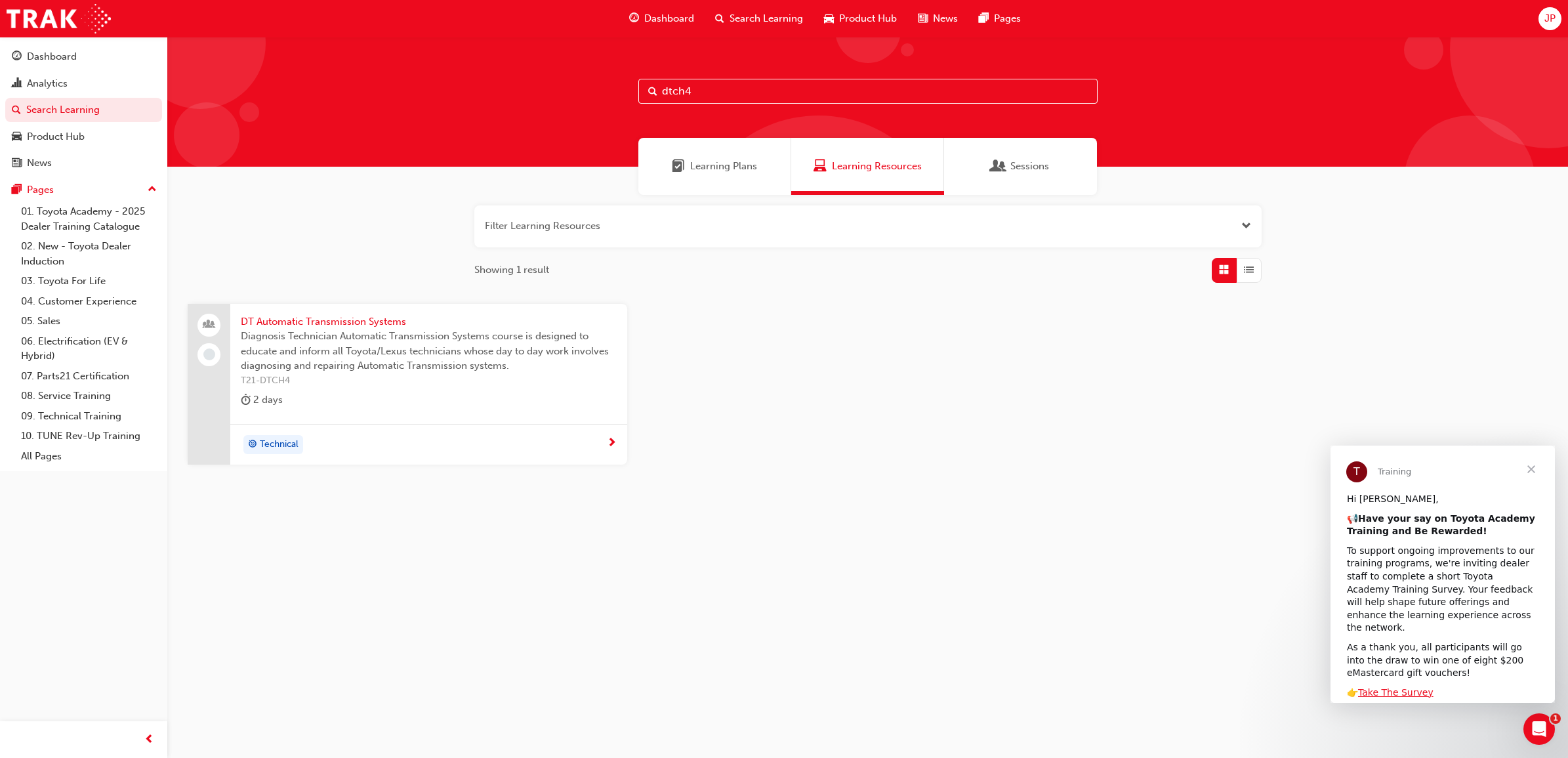
click at [302, 317] on span "DT Automatic Transmission Systems" at bounding box center [429, 322] width 376 height 15
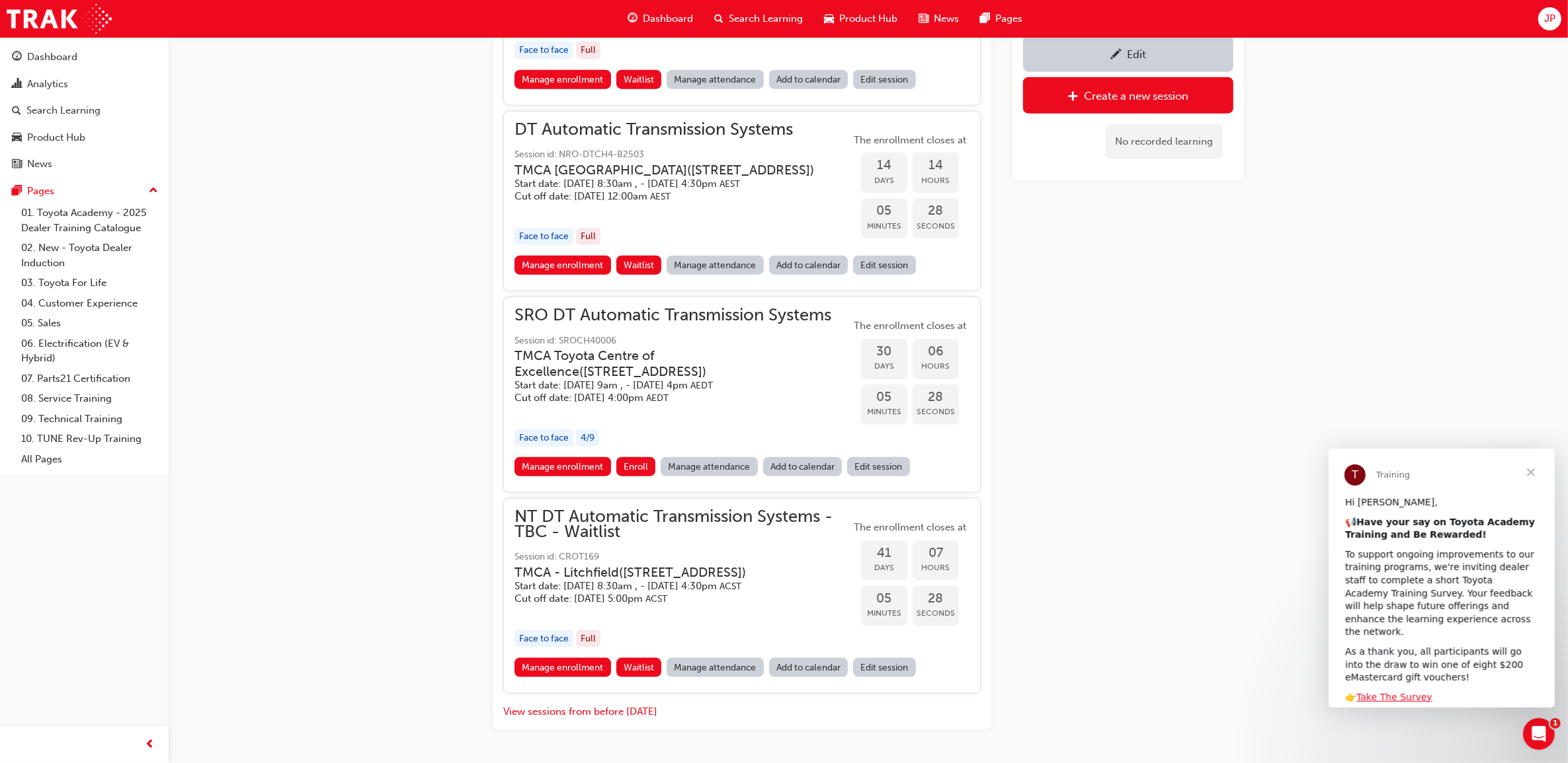
scroll to position [1780, 0]
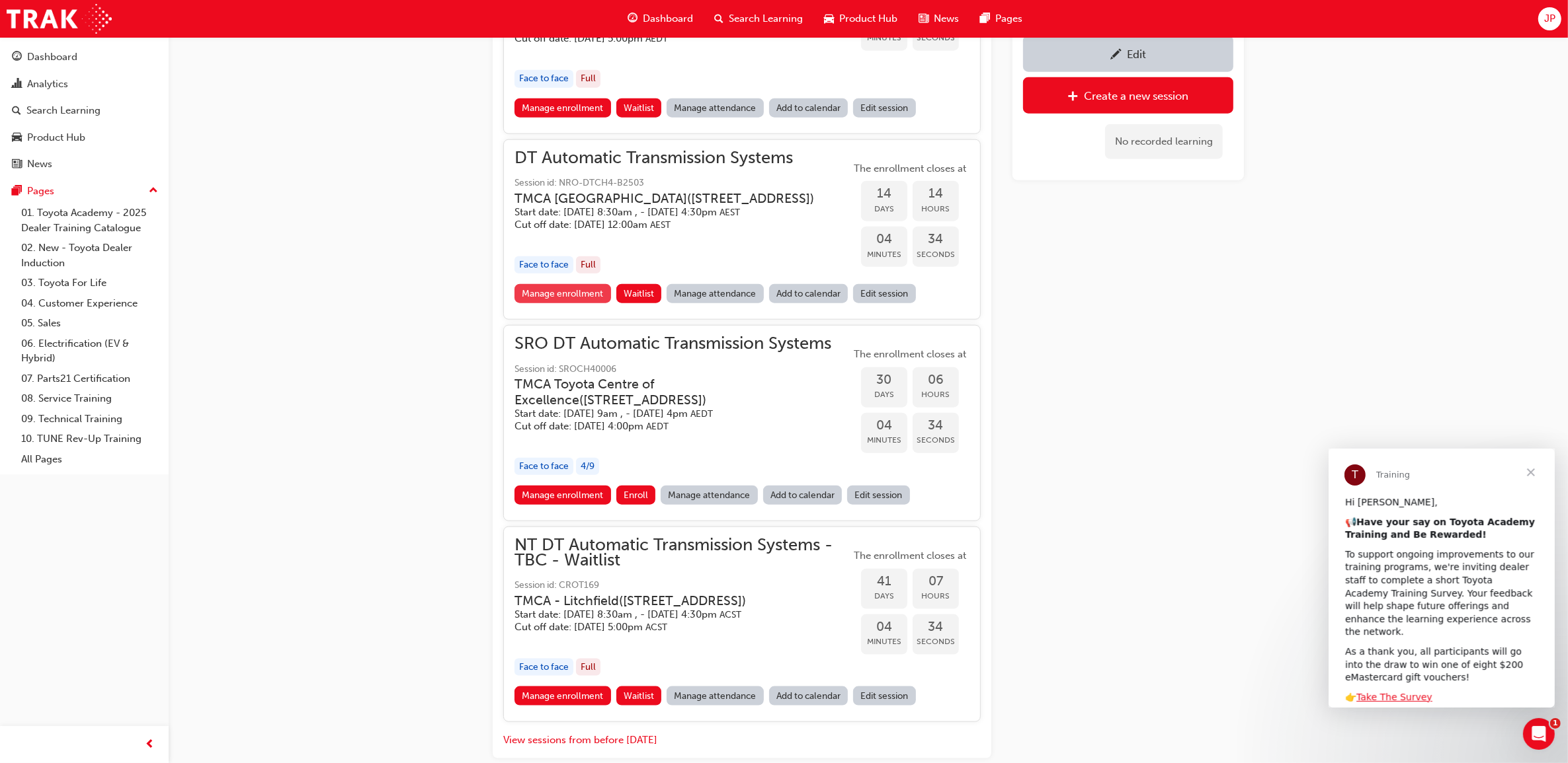
click at [573, 303] on link "Manage enrollment" at bounding box center [562, 294] width 96 height 20
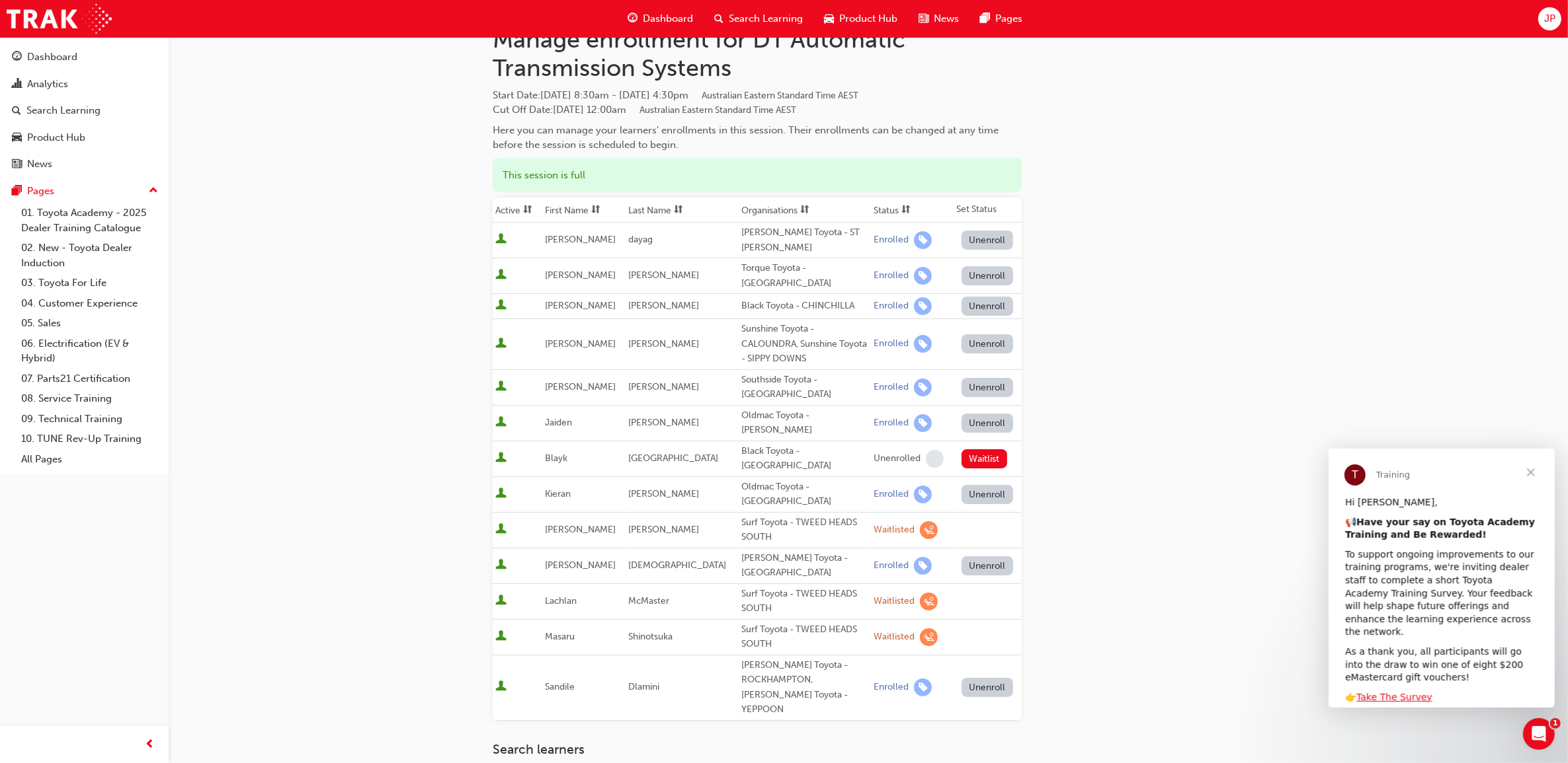
scroll to position [82, 0]
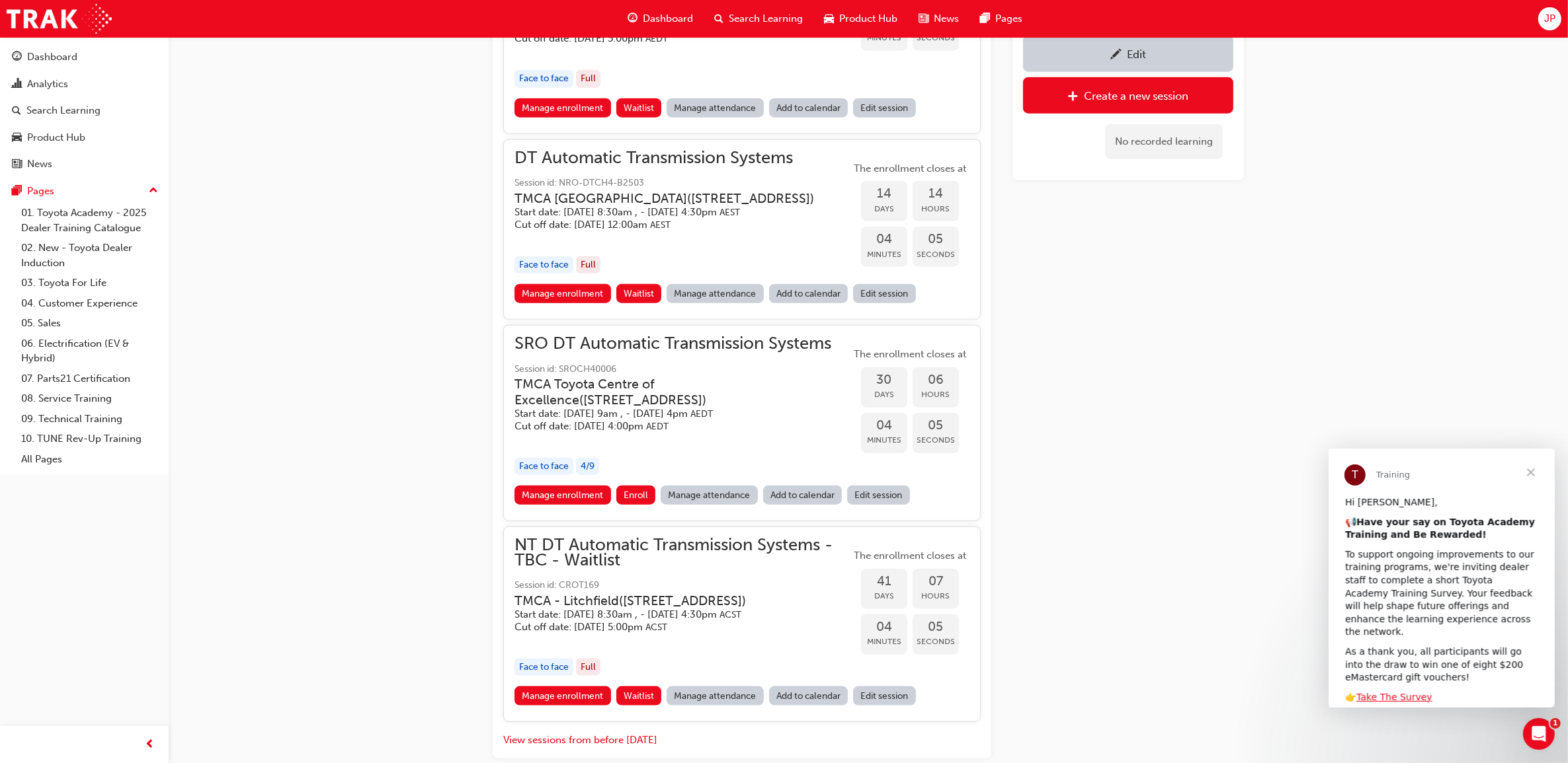
click at [772, 13] on span "Search Learning" at bounding box center [765, 18] width 74 height 15
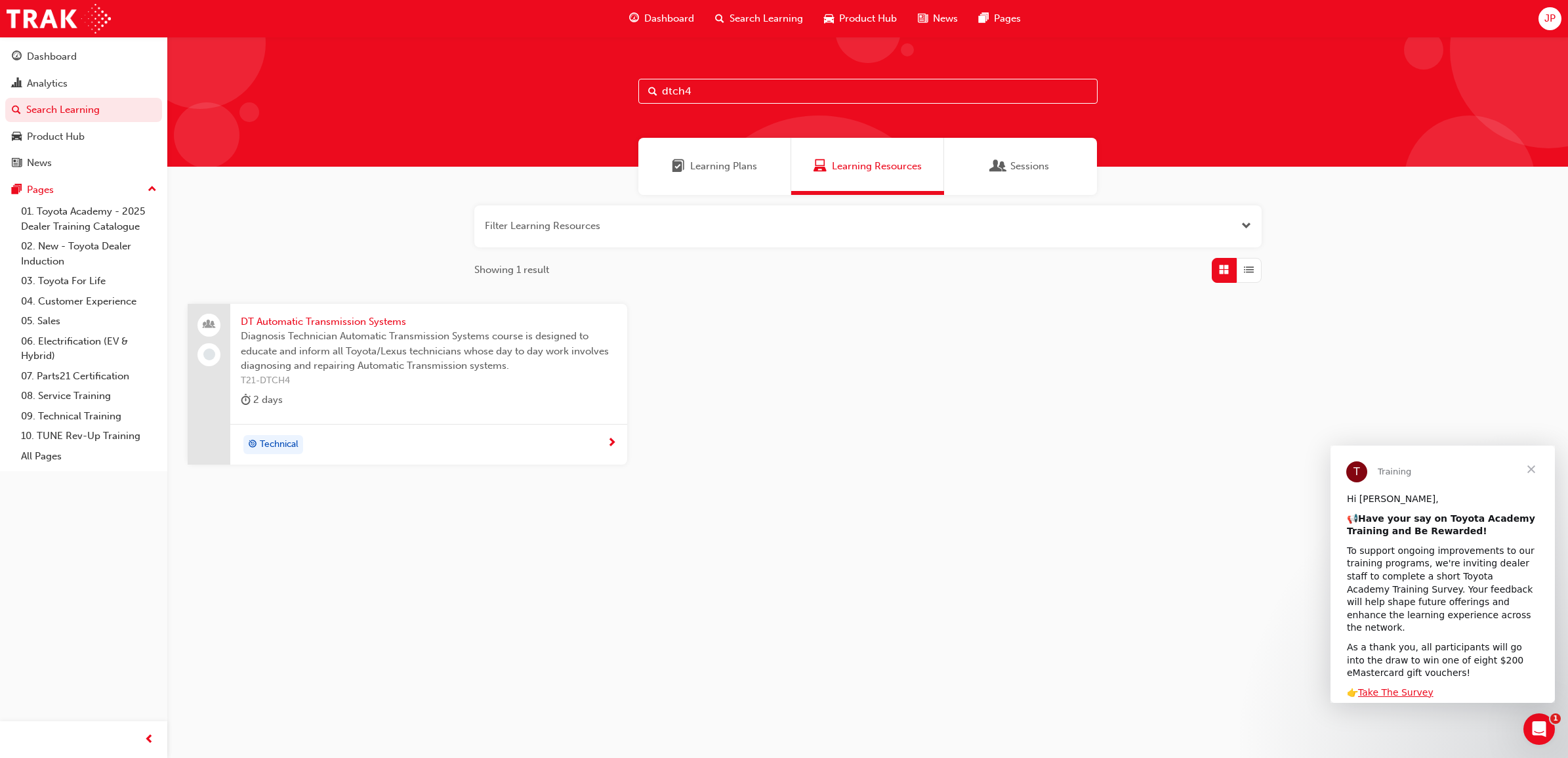
click at [717, 94] on input "dtch4" at bounding box center [869, 92] width 460 height 25
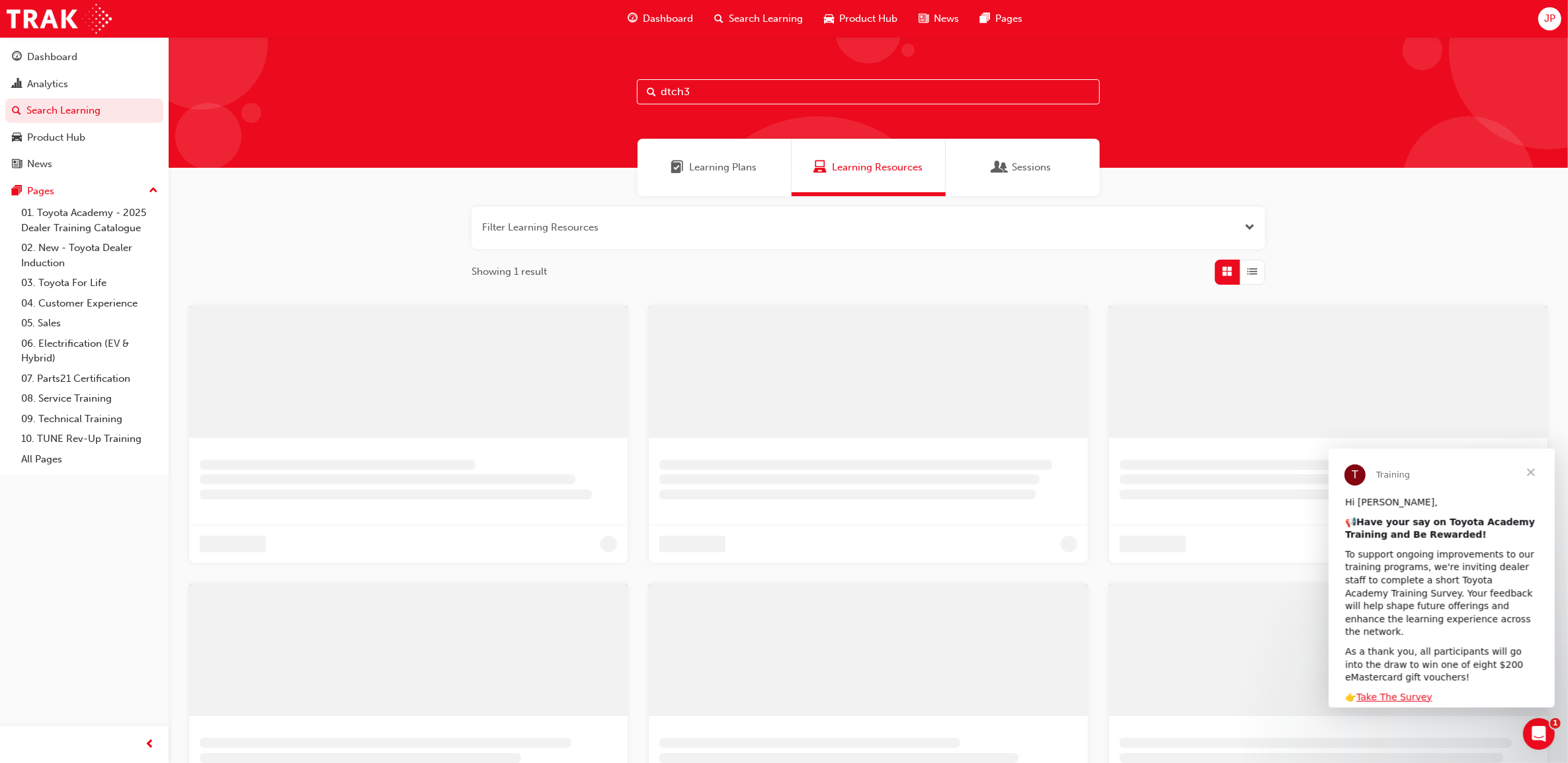
type input "dtch3"
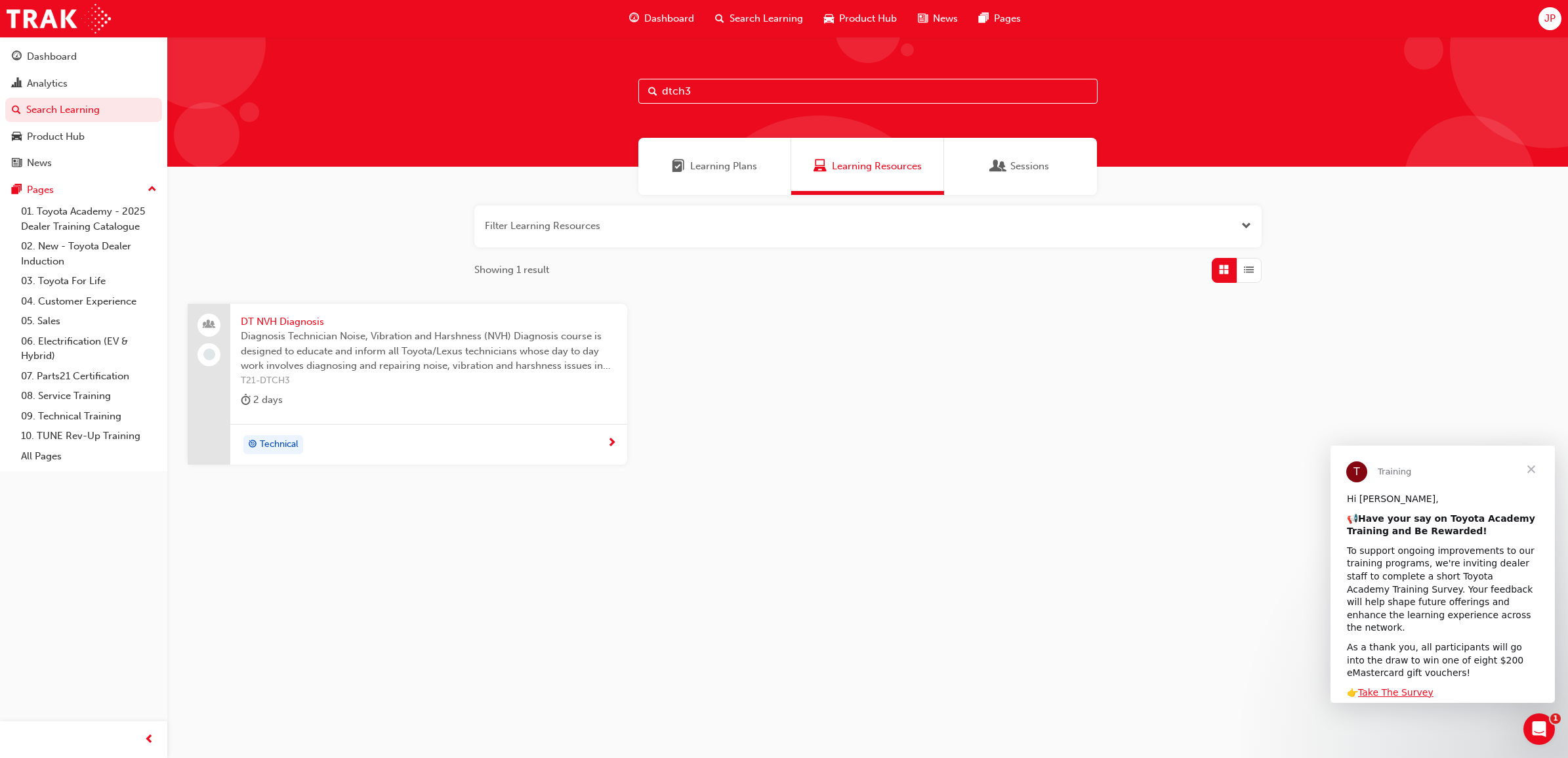
click at [274, 335] on span "Diagnosis Technician Noise, Vibration and Harshness (NVH) Diagnosis course is d…" at bounding box center [429, 352] width 376 height 45
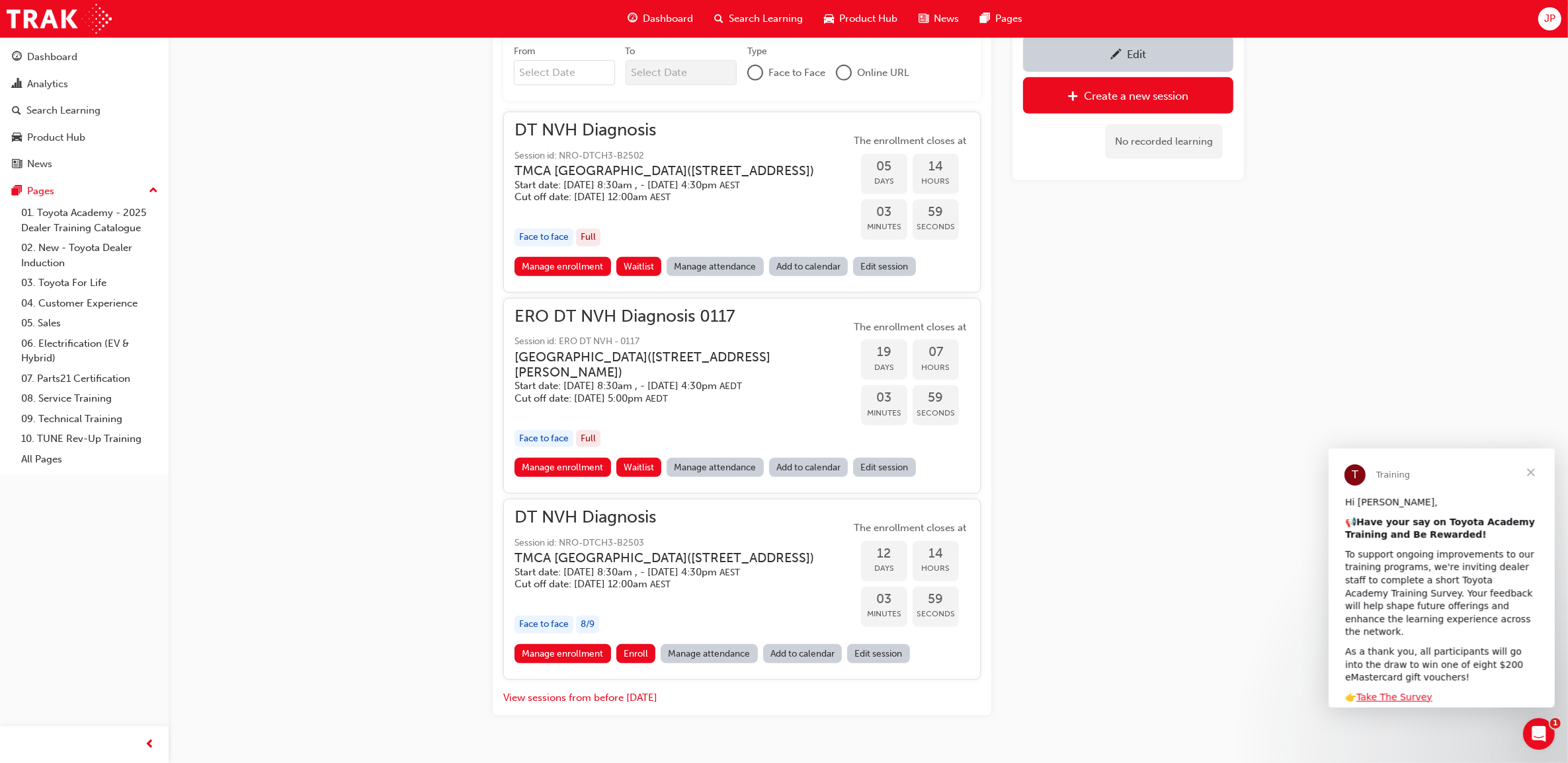
scroll to position [870, 0]
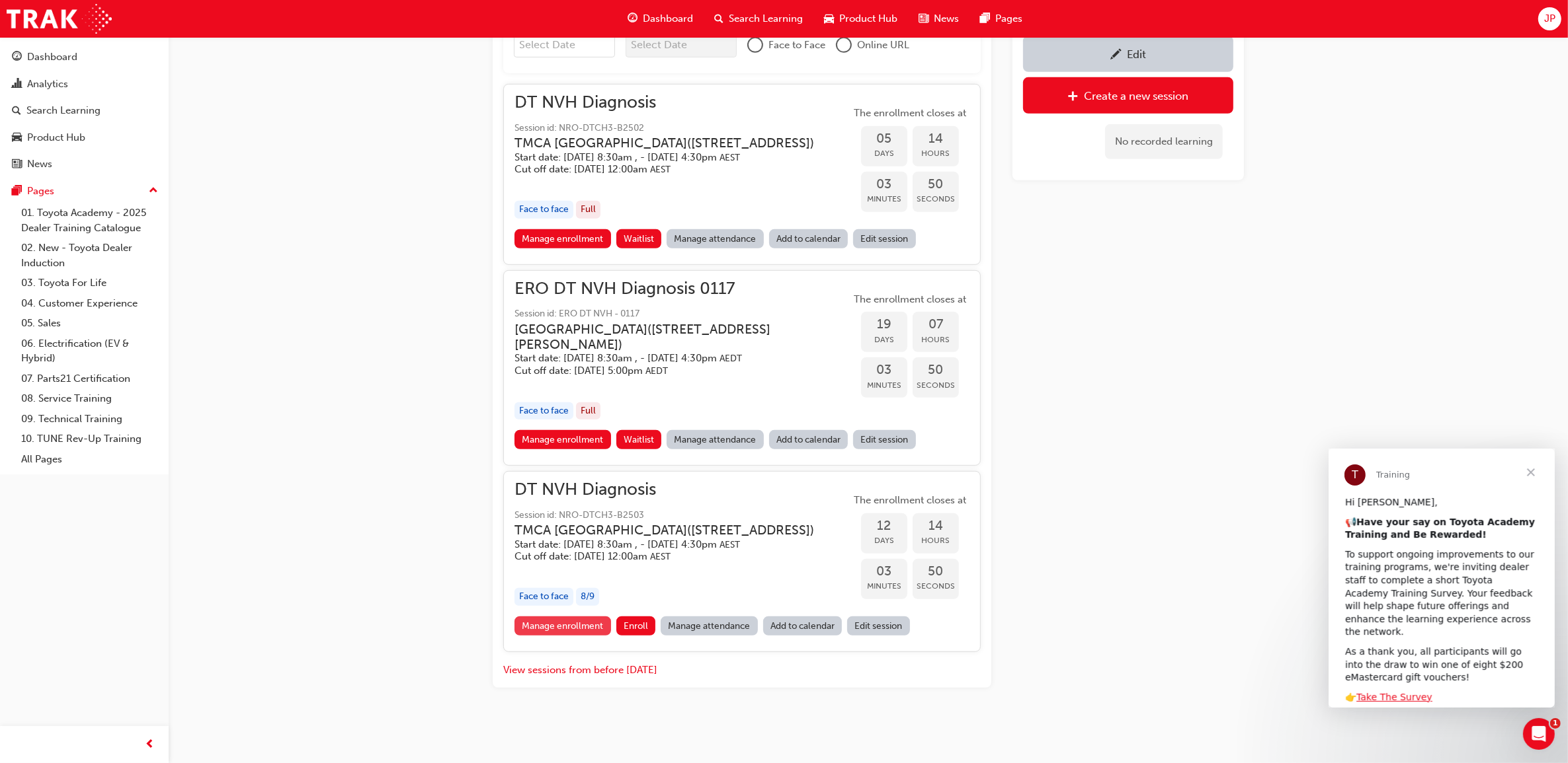
click at [568, 632] on link "Manage enrollment" at bounding box center [562, 627] width 96 height 20
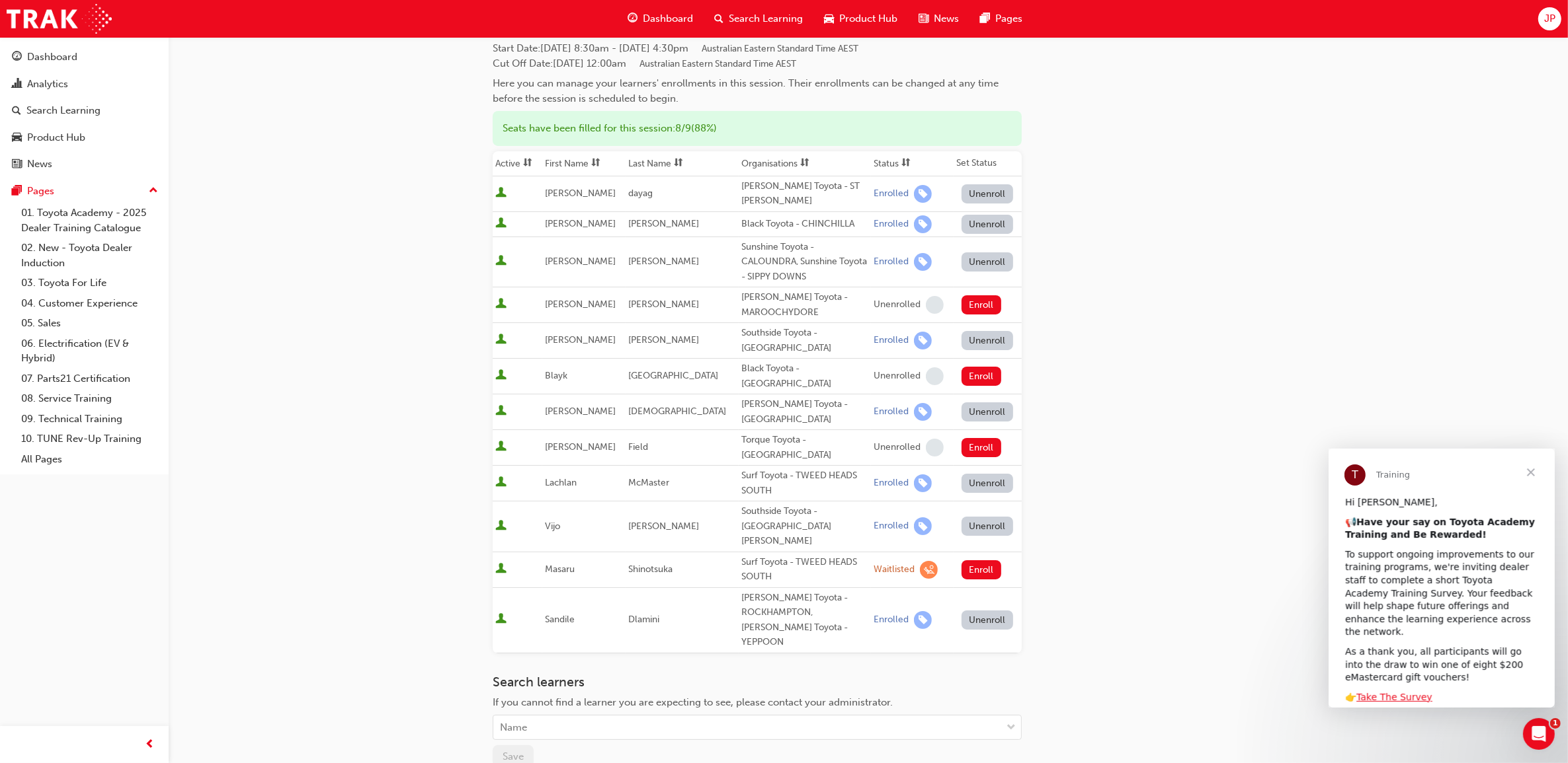
scroll to position [165, 0]
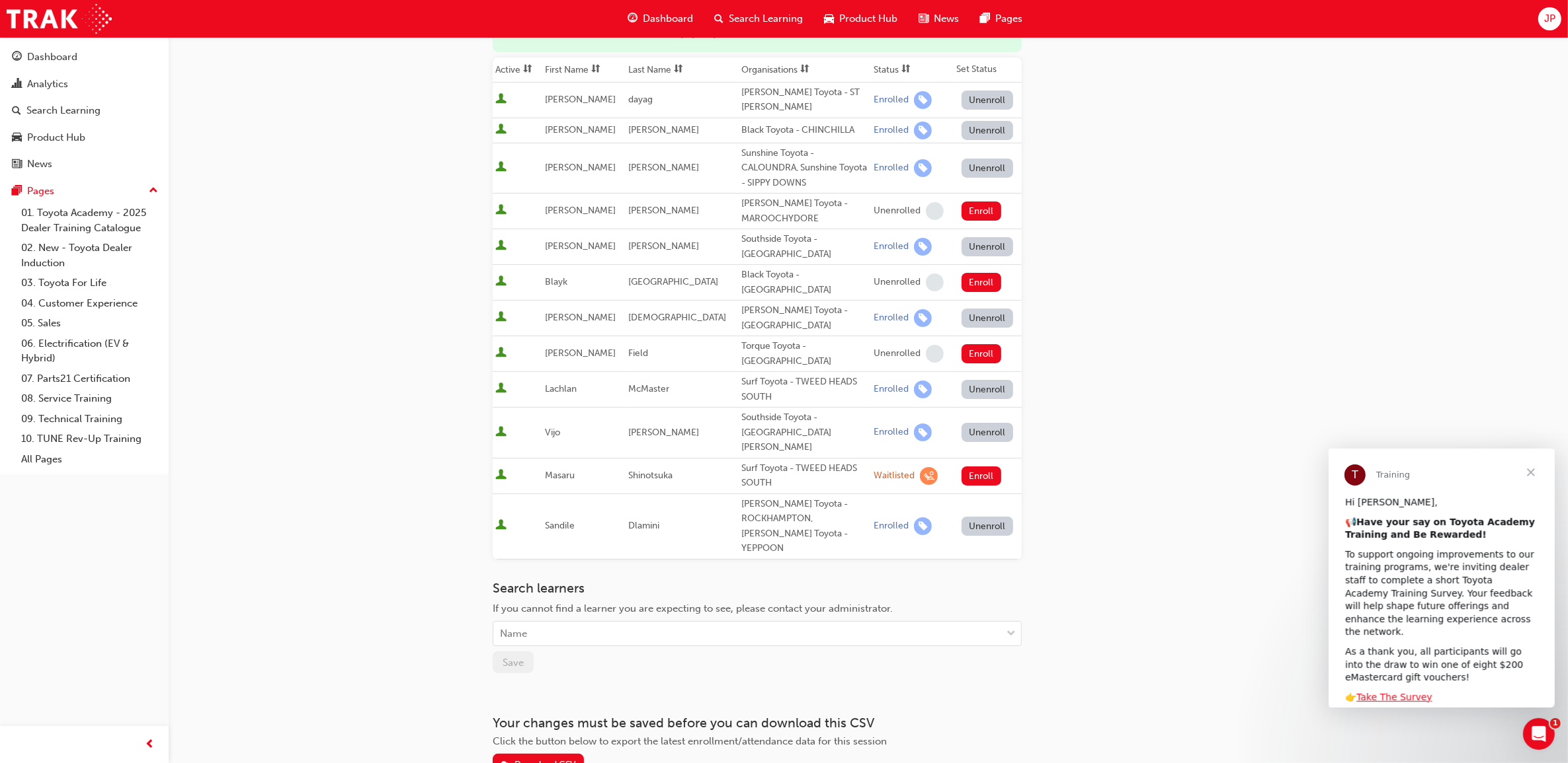
click at [967, 380] on button "Unenroll" at bounding box center [987, 389] width 52 height 20
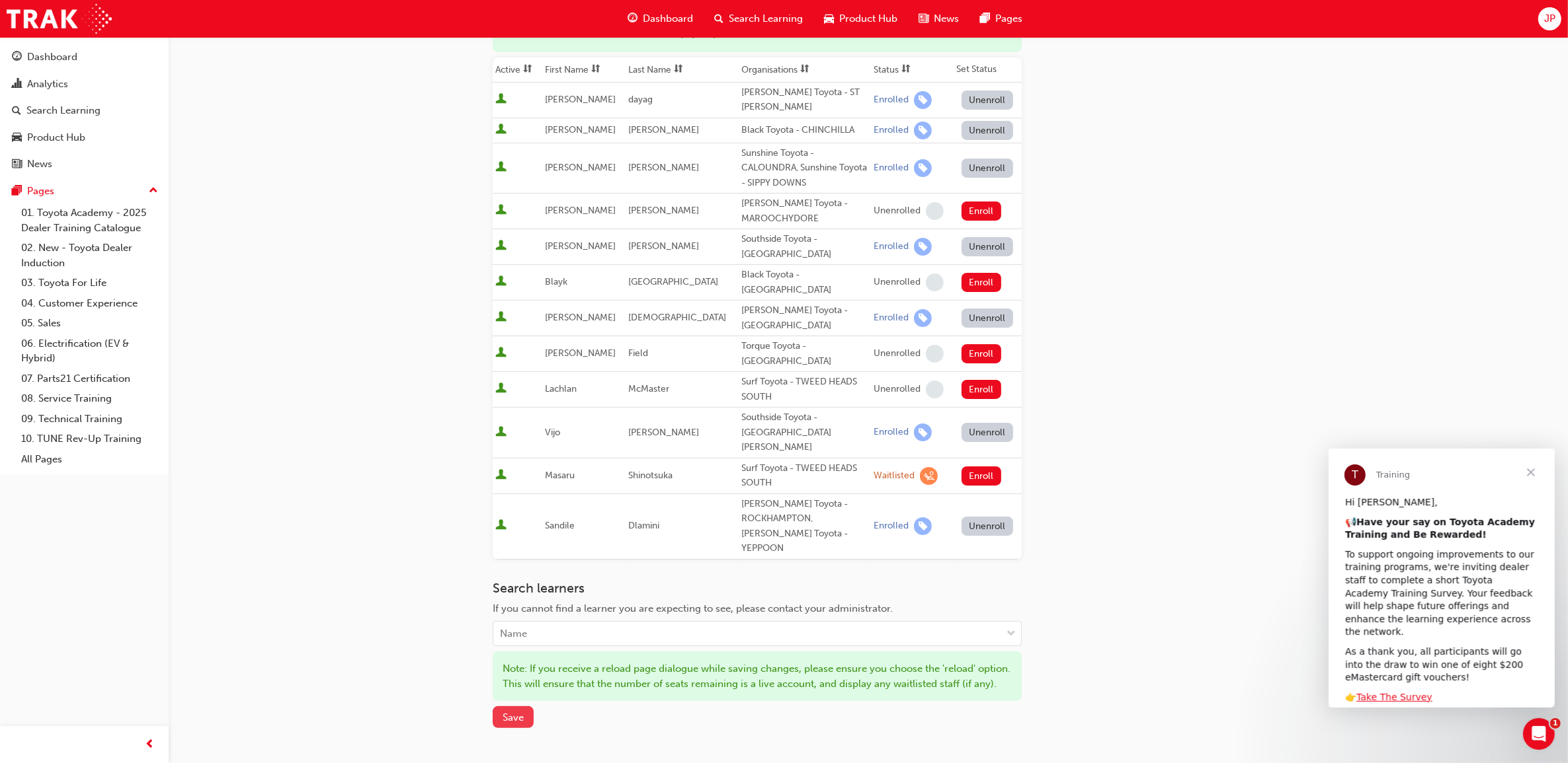
click at [522, 706] on button "Save" at bounding box center [513, 717] width 41 height 22
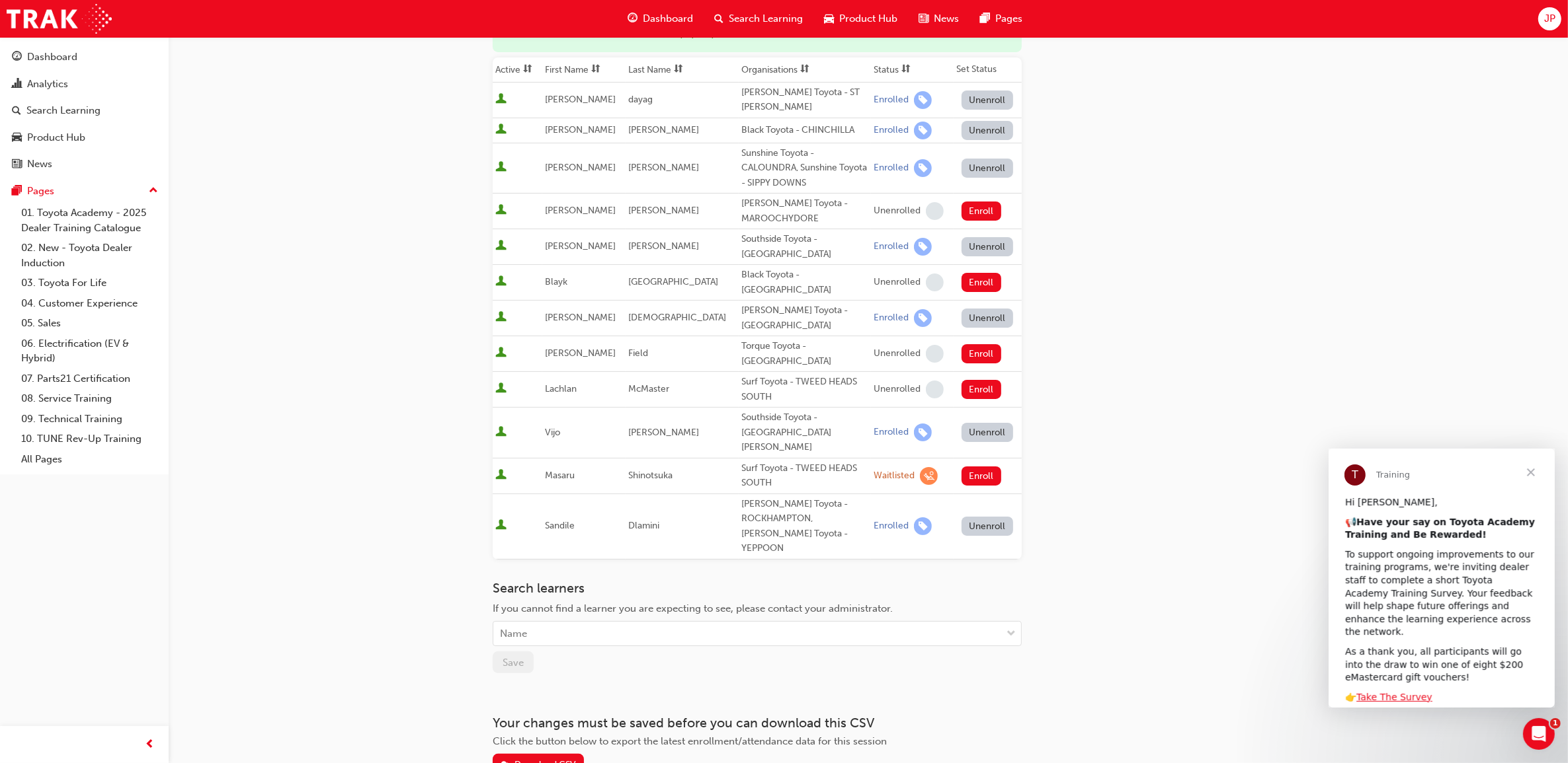
scroll to position [0, 0]
